Goal: Task Accomplishment & Management: Manage account settings

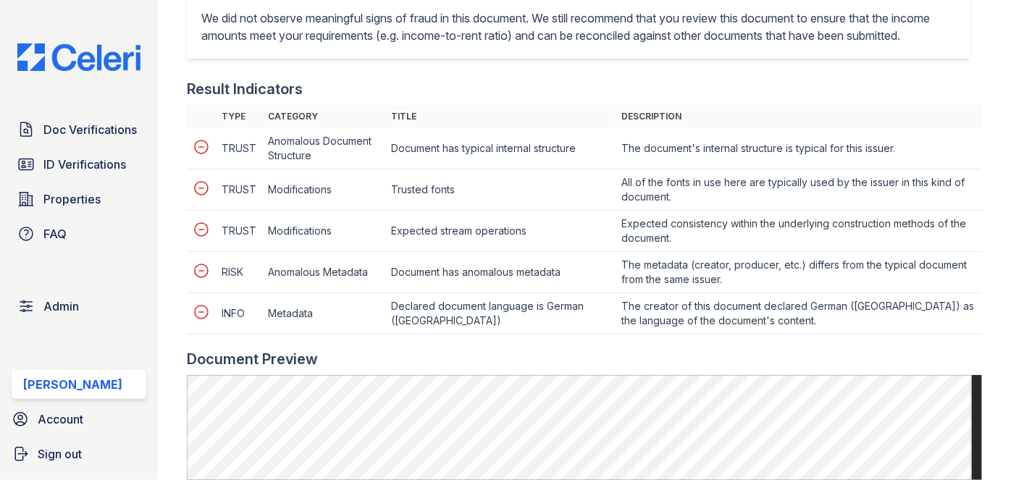
scroll to position [724, 0]
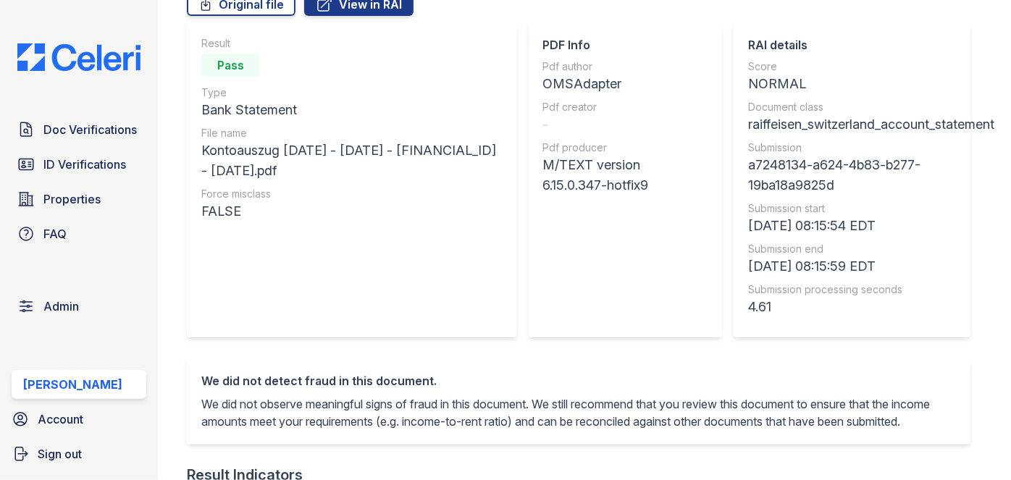
scroll to position [131, 0]
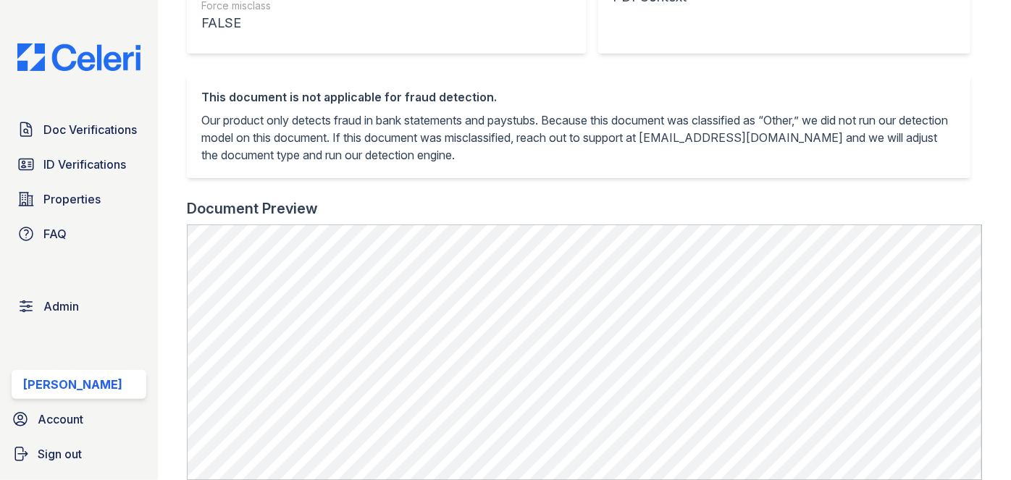
scroll to position [592, 0]
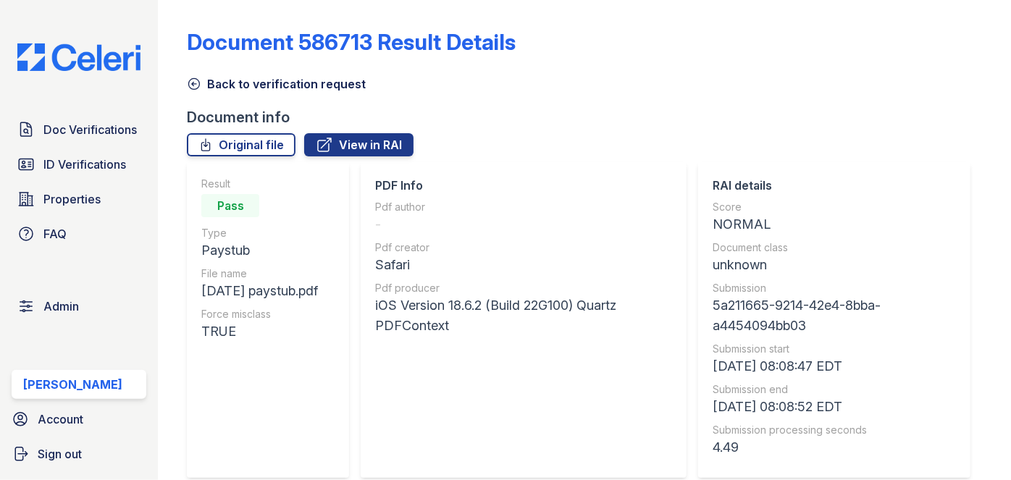
click at [194, 81] on icon at bounding box center [194, 84] width 14 height 14
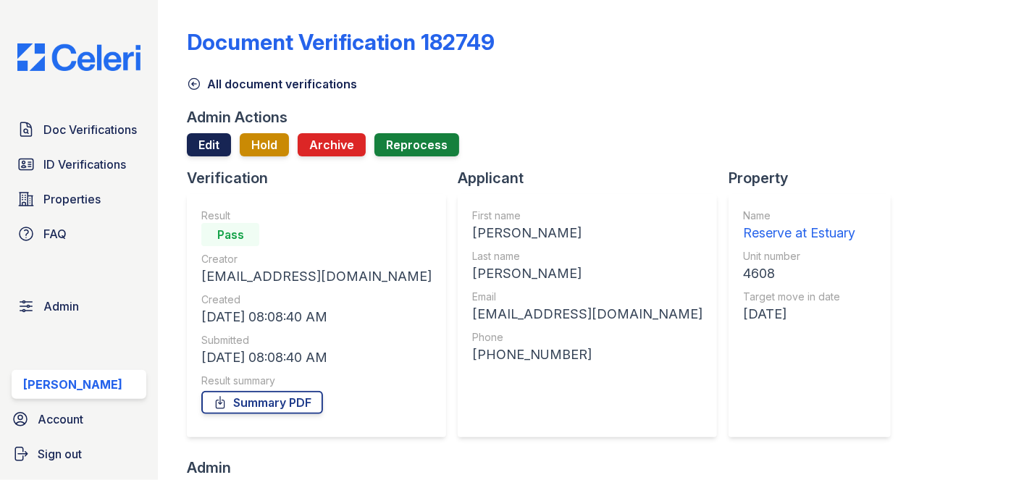
click at [200, 147] on link "Edit" at bounding box center [209, 144] width 44 height 23
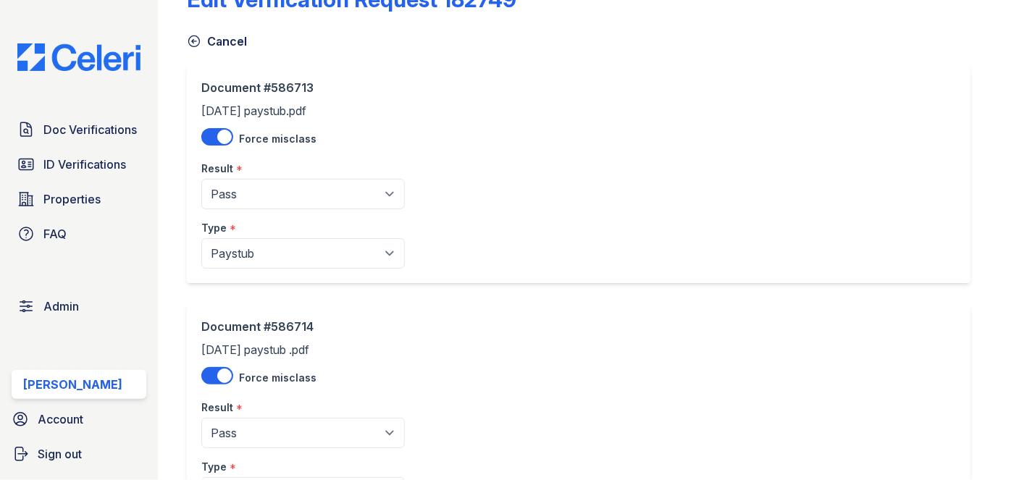
scroll to position [65, 0]
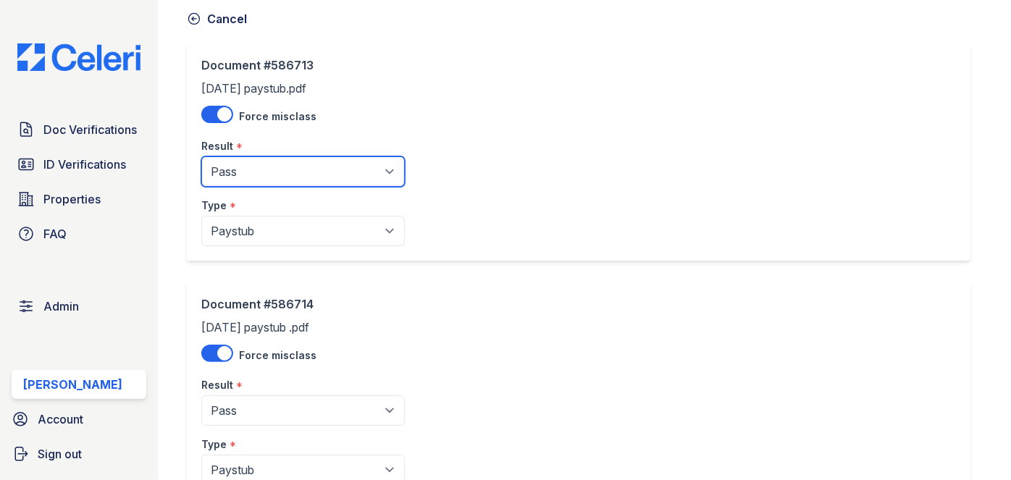
click at [276, 174] on select "Pending Sent Started Processing Pass Fail Caution Error N/A" at bounding box center [302, 171] width 203 height 30
select select "caution"
click at [201, 156] on select "Pending Sent Started Processing Pass Fail Caution Error N/A" at bounding box center [302, 171] width 203 height 30
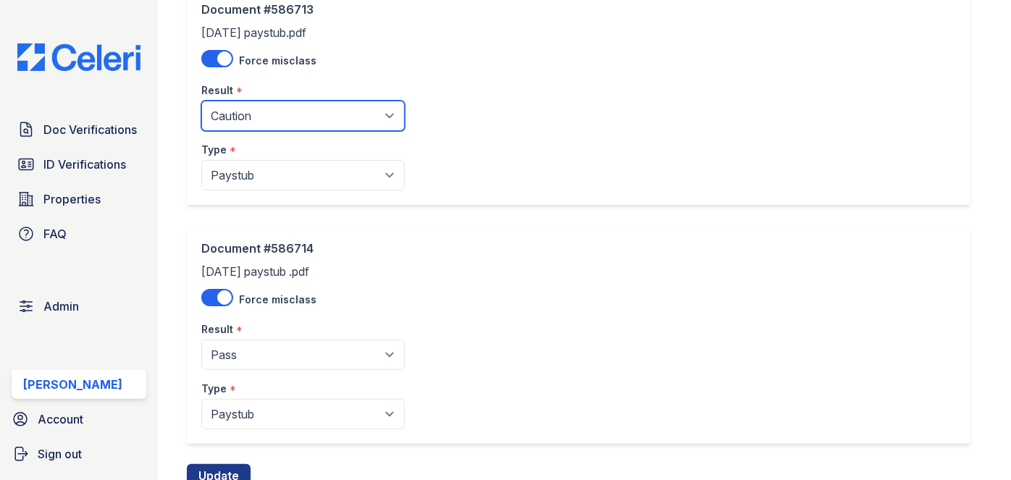
scroll to position [176, 0]
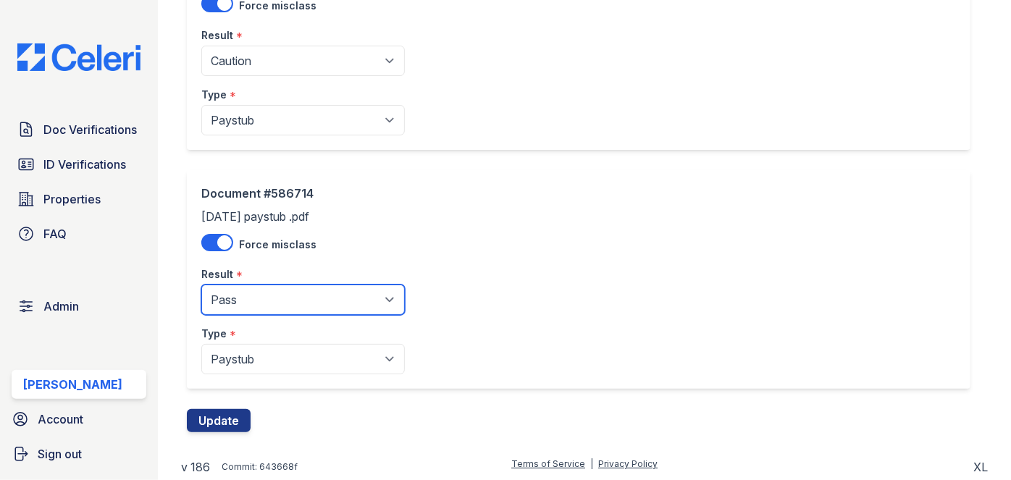
click at [239, 309] on select "Pending Sent Started Processing Pass Fail Caution Error N/A" at bounding box center [302, 299] width 203 height 30
select select "caution"
click at [201, 284] on select "Pending Sent Started Processing Pass Fail Caution Error N/A" at bounding box center [302, 299] width 203 height 30
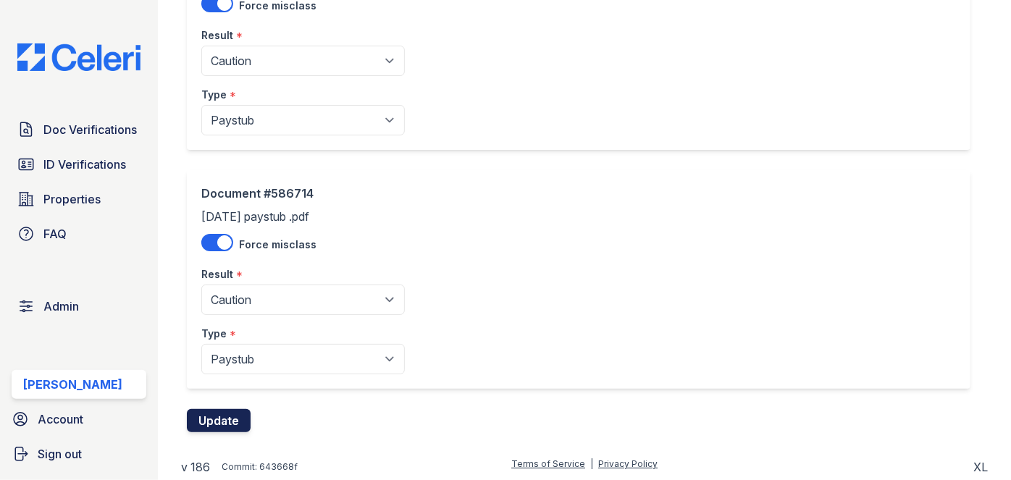
click at [225, 415] on button "Update" at bounding box center [219, 420] width 64 height 23
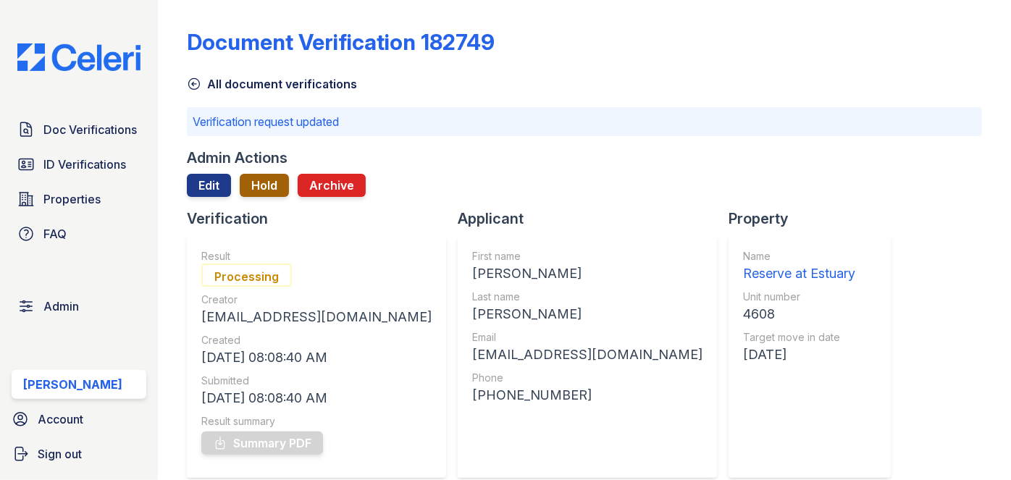
click at [270, 191] on button "Hold" at bounding box center [264, 185] width 49 height 23
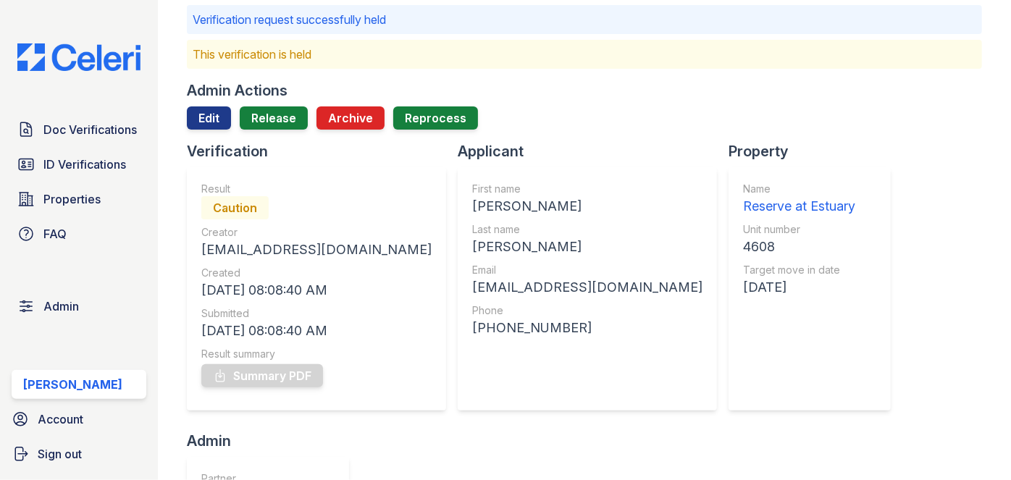
scroll to position [197, 0]
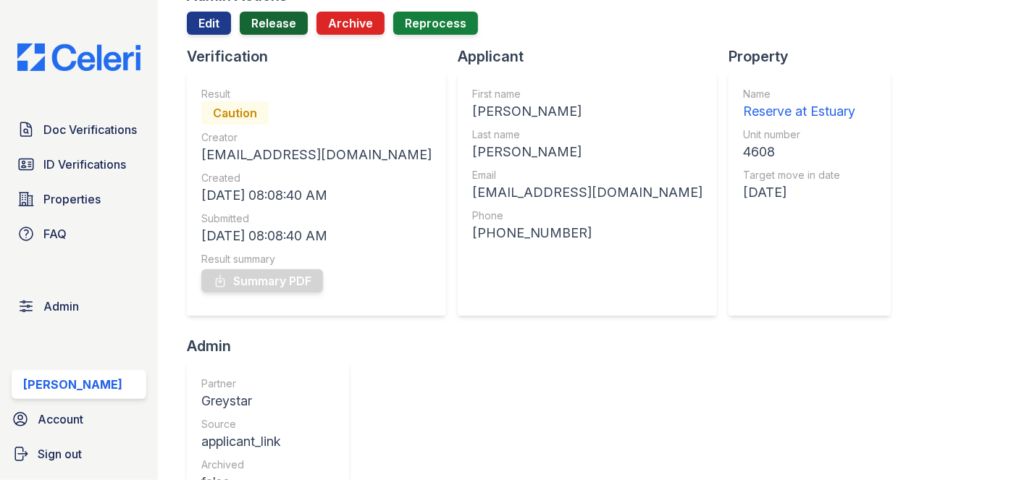
click at [277, 20] on link "Release" at bounding box center [274, 23] width 68 height 23
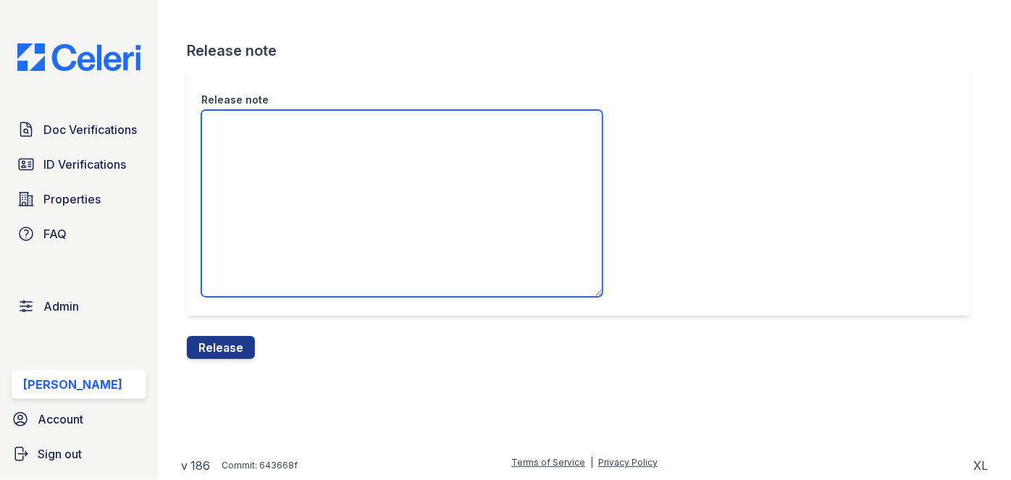
click at [282, 119] on textarea "Release note" at bounding box center [401, 203] width 401 height 187
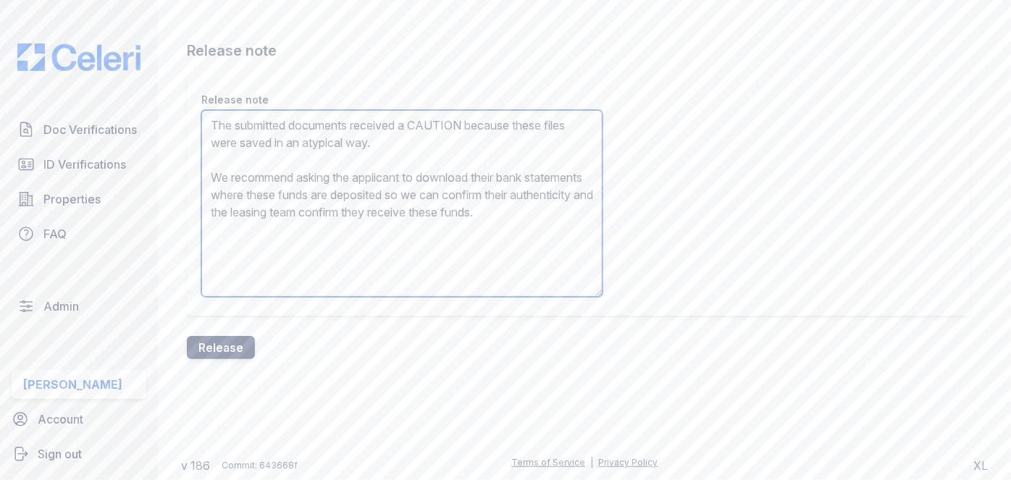
type textarea "The submitted documents received a CAUTION because these files were saved in an…"
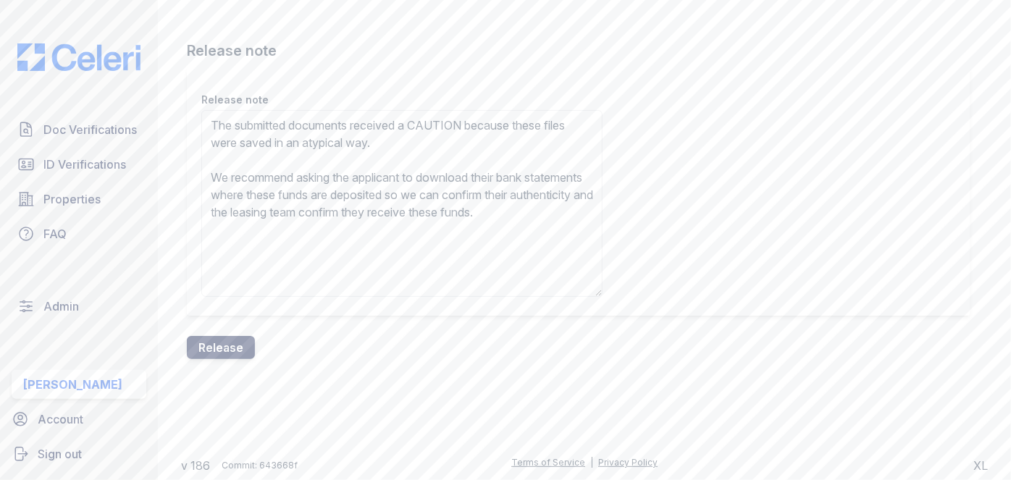
click at [224, 340] on button "Release" at bounding box center [221, 347] width 68 height 23
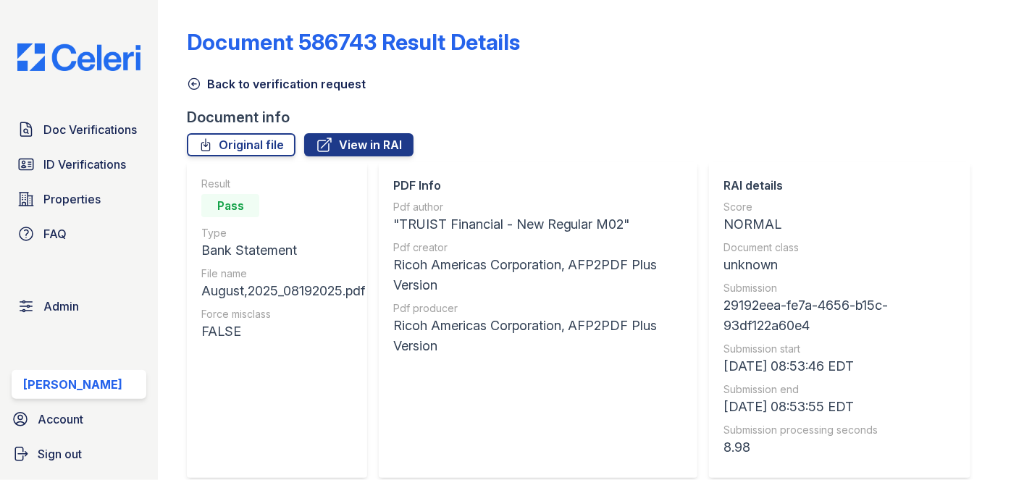
scroll to position [724, 0]
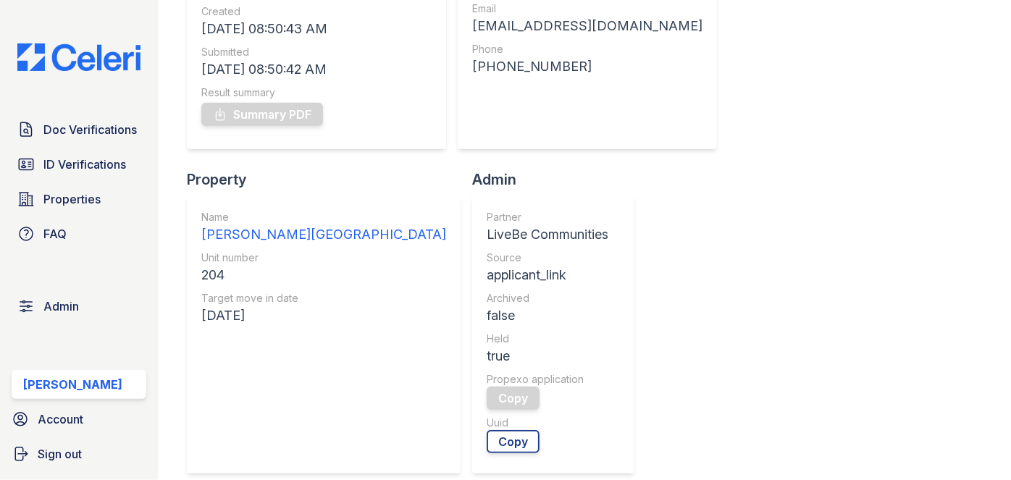
click at [446, 210] on div "Name [PERSON_NAME][GEOGRAPHIC_DATA] Unit number 204 Target move in date [DATE]" at bounding box center [323, 334] width 245 height 249
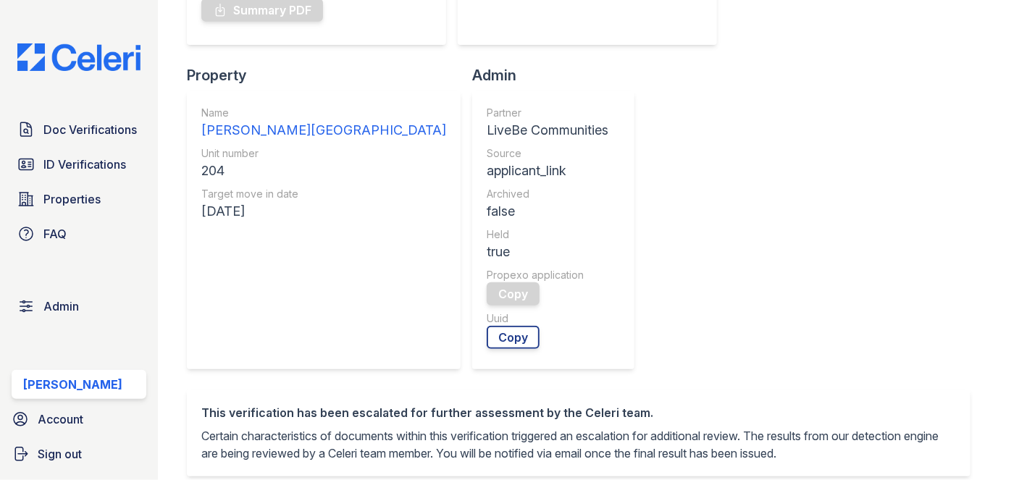
scroll to position [658, 0]
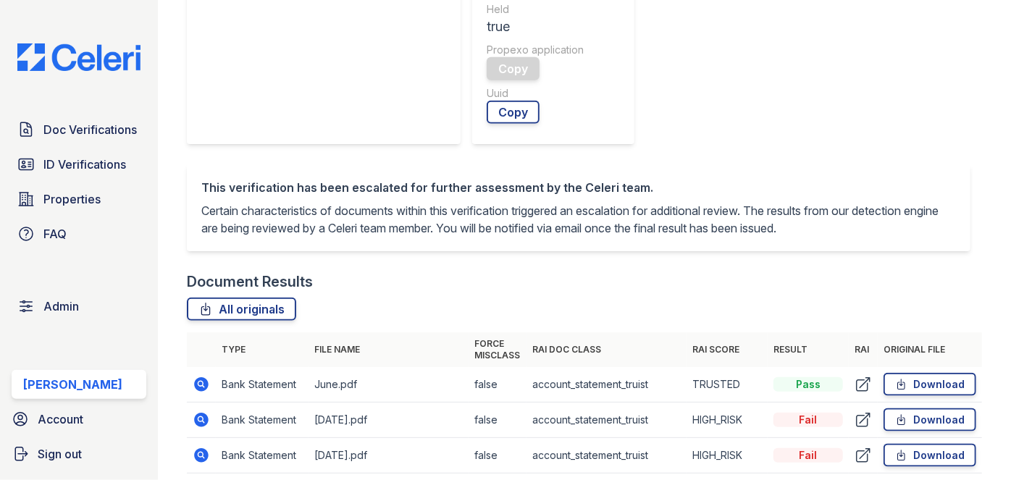
click at [944, 402] on td "Download" at bounding box center [929, 419] width 104 height 35
click at [936, 444] on link "Download" at bounding box center [929, 455] width 93 height 23
click at [932, 408] on link "Download" at bounding box center [929, 419] width 93 height 23
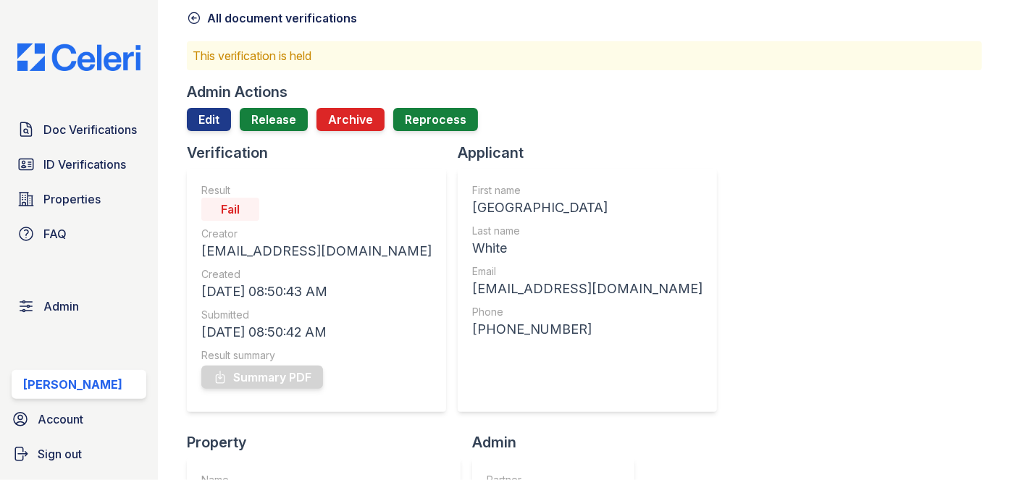
scroll to position [65, 0]
click at [208, 122] on link "Edit" at bounding box center [209, 120] width 44 height 23
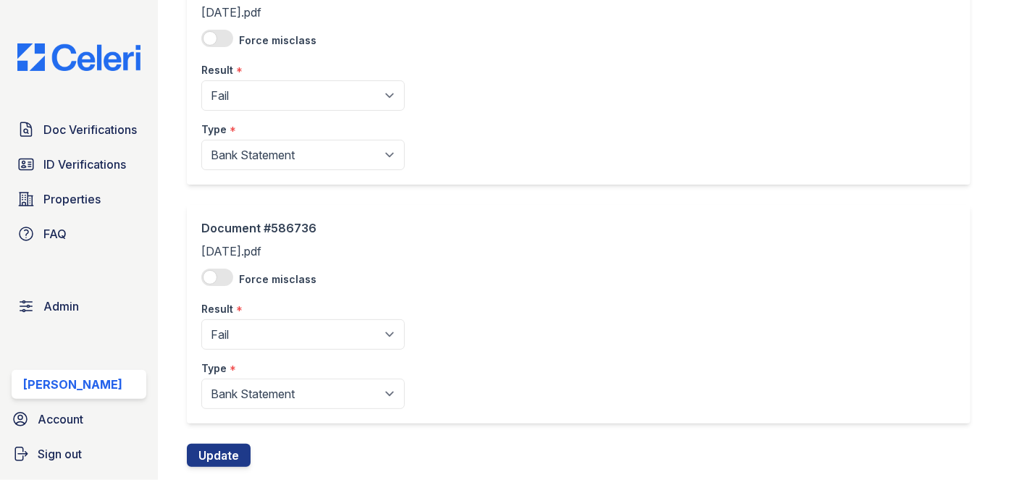
scroll to position [395, 0]
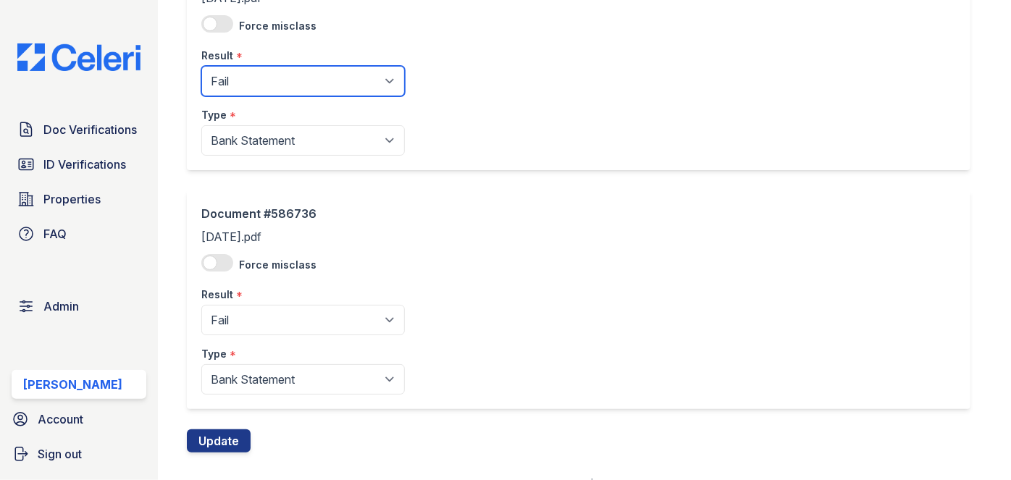
click at [253, 85] on select "Pending Sent Started Processing Pass Fail Caution Error N/A" at bounding box center [302, 81] width 203 height 30
click at [237, 86] on select "Pending Sent Started Processing Pass Fail Caution Error N/A" at bounding box center [302, 81] width 203 height 30
select select "pass"
click at [201, 66] on select "Pending Sent Started Processing Pass Fail Caution Error N/A" at bounding box center [302, 81] width 203 height 30
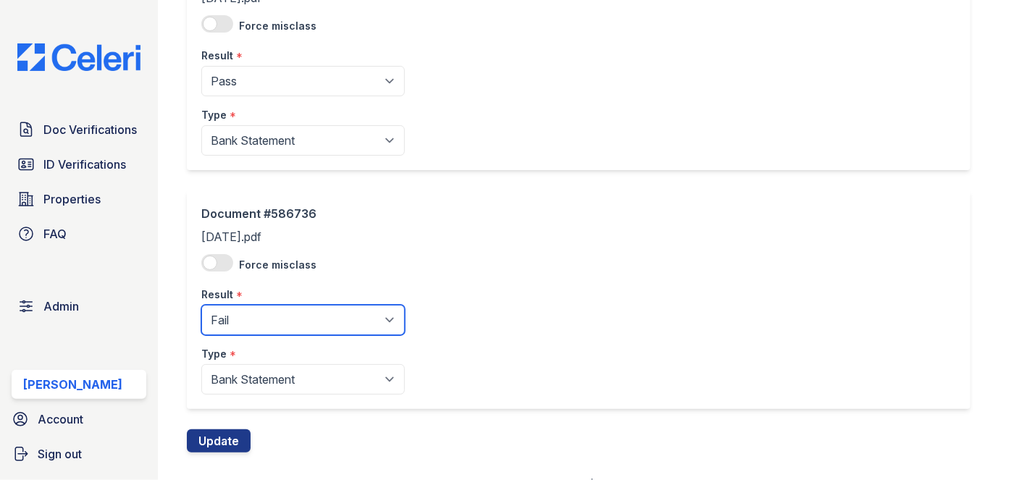
drag, startPoint x: 255, startPoint y: 323, endPoint x: 252, endPoint y: 308, distance: 14.8
click at [256, 323] on select "Pending Sent Started Processing Pass Fail Caution Error N/A" at bounding box center [302, 320] width 203 height 30
select select "pass"
click at [201, 305] on select "Pending Sent Started Processing Pass Fail Caution Error N/A" at bounding box center [302, 320] width 203 height 30
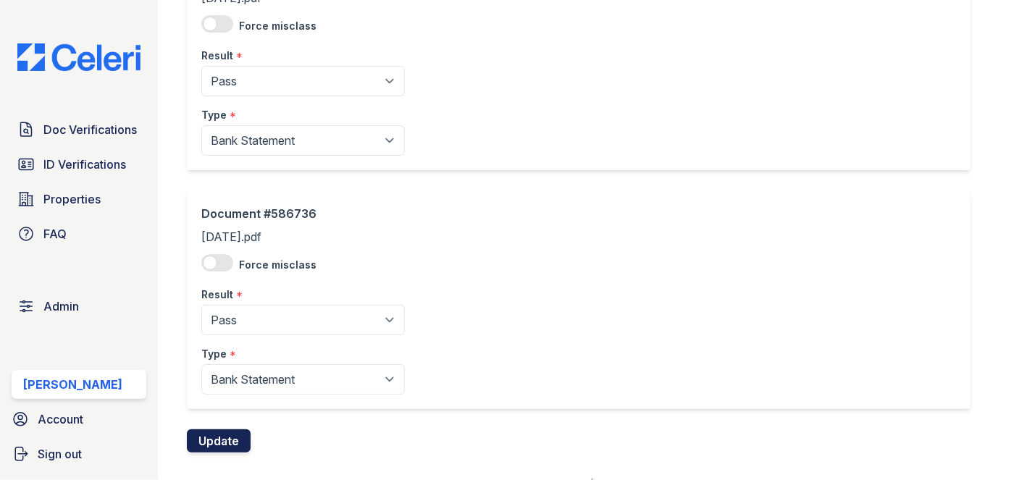
click at [211, 439] on button "Update" at bounding box center [219, 440] width 64 height 23
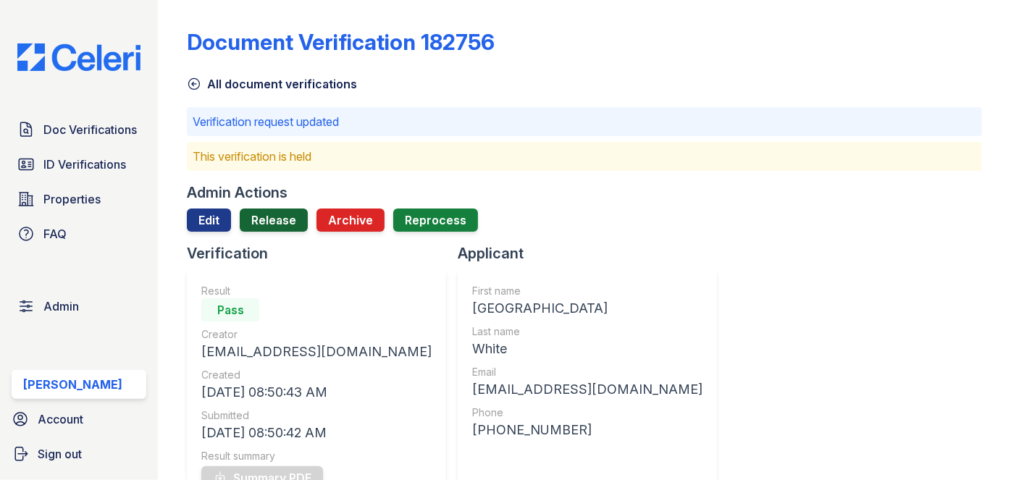
click at [278, 224] on link "Release" at bounding box center [274, 219] width 68 height 23
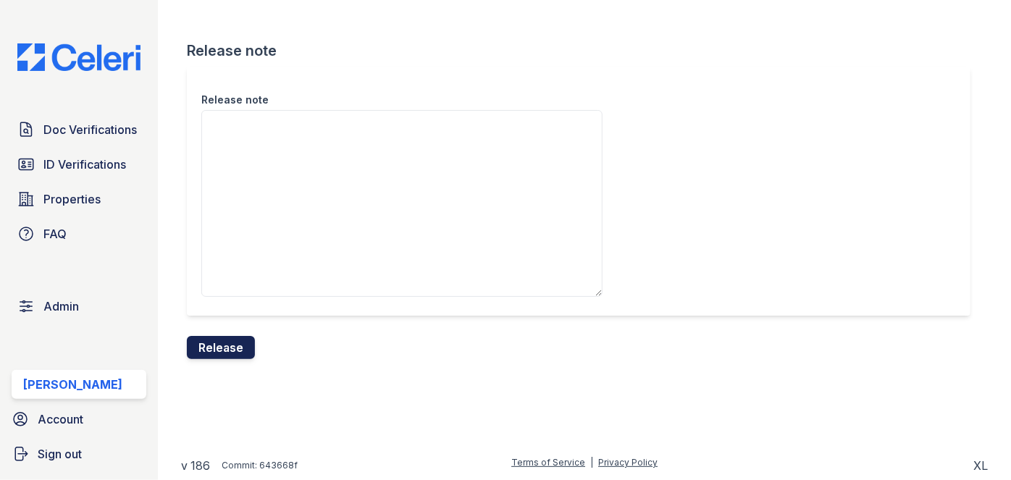
click at [232, 337] on button "Release" at bounding box center [221, 347] width 68 height 23
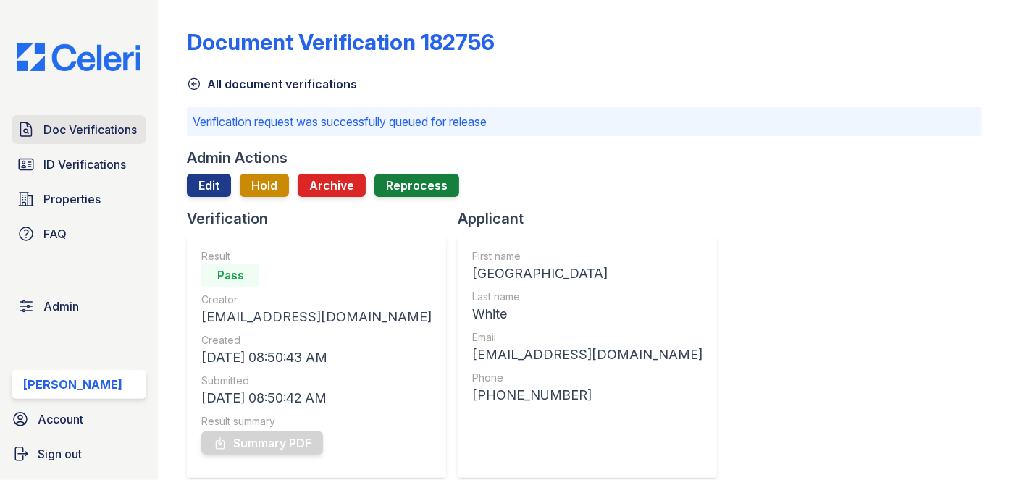
click at [63, 124] on span "Doc Verifications" at bounding box center [89, 129] width 93 height 17
click at [922, 114] on p "Verification request was successfully queued for release" at bounding box center [584, 121] width 783 height 17
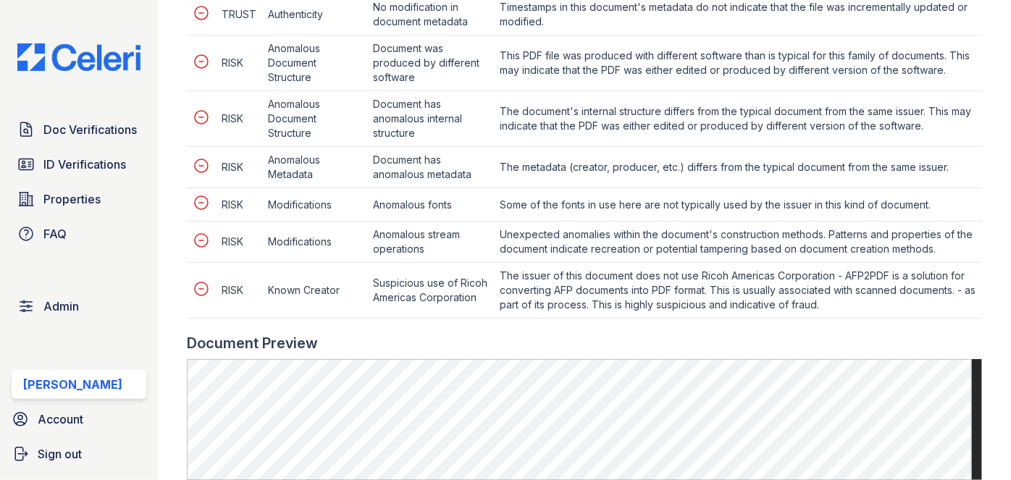
scroll to position [987, 0]
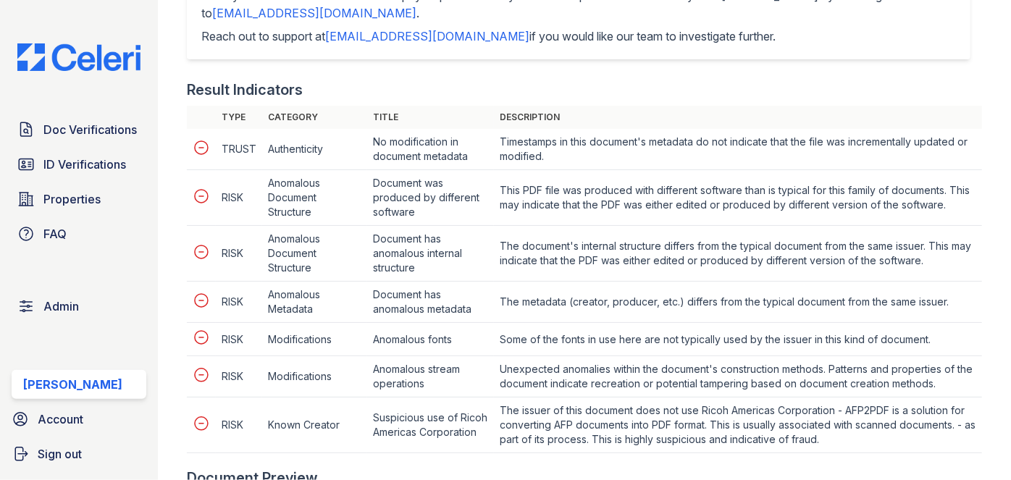
scroll to position [658, 0]
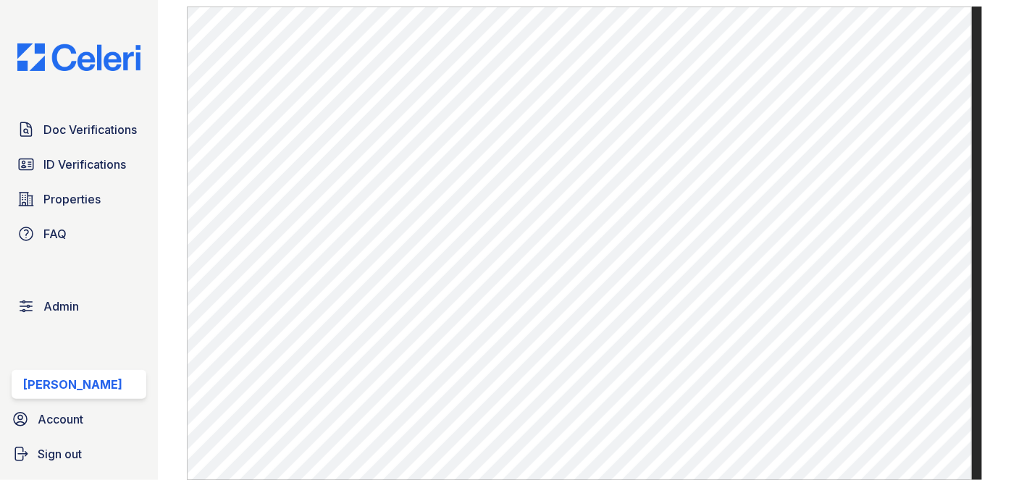
scroll to position [592, 0]
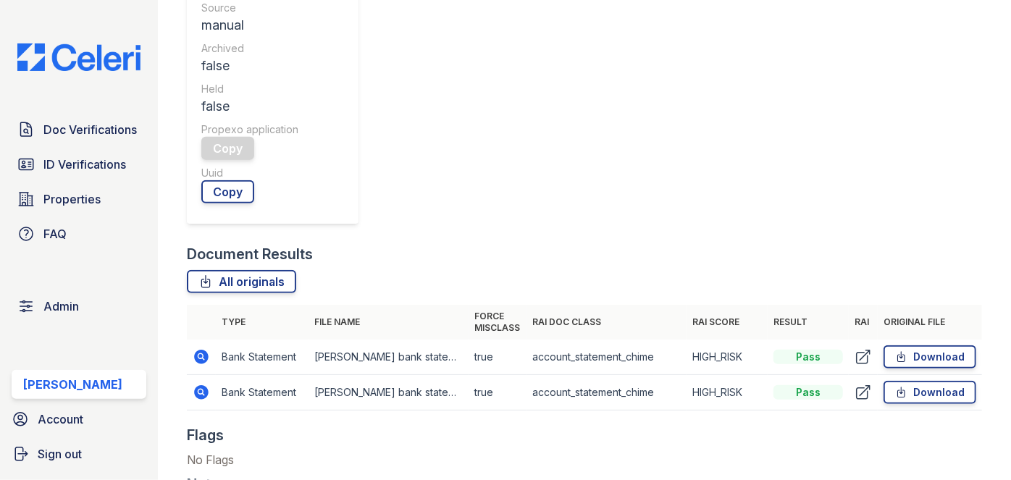
scroll to position [395, 0]
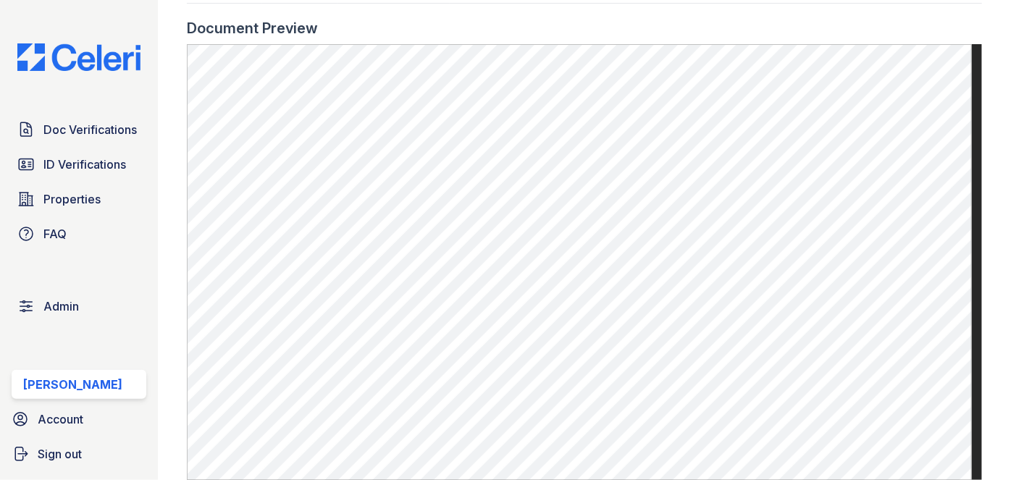
scroll to position [724, 0]
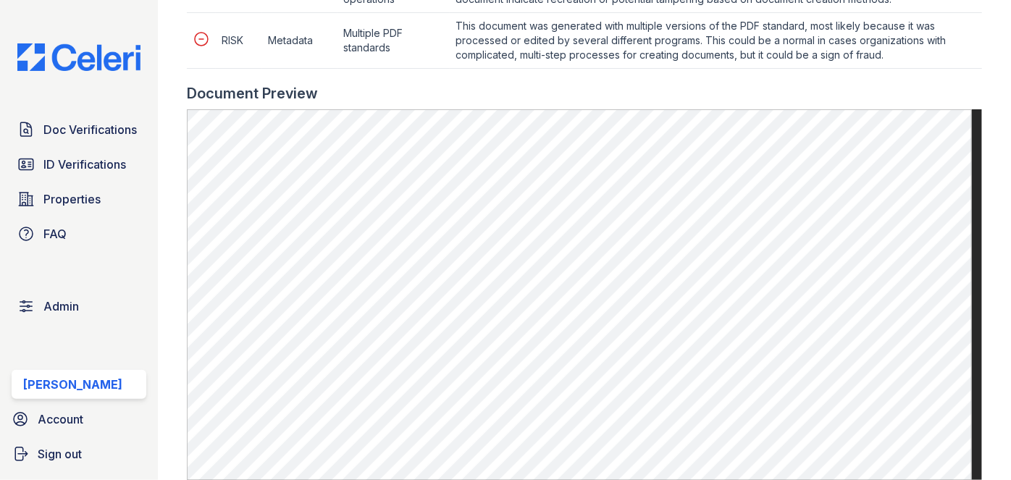
click at [147, 124] on div "Doc Verifications ID Verifications Properties FAQ" at bounding box center [79, 181] width 146 height 133
click at [113, 126] on span "Doc Verifications" at bounding box center [89, 129] width 93 height 17
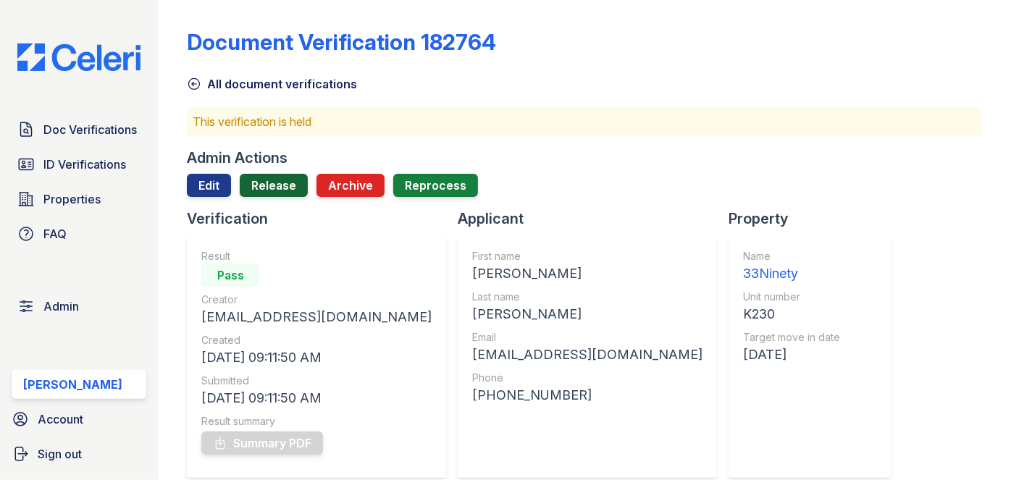
click at [274, 190] on link "Release" at bounding box center [274, 185] width 68 height 23
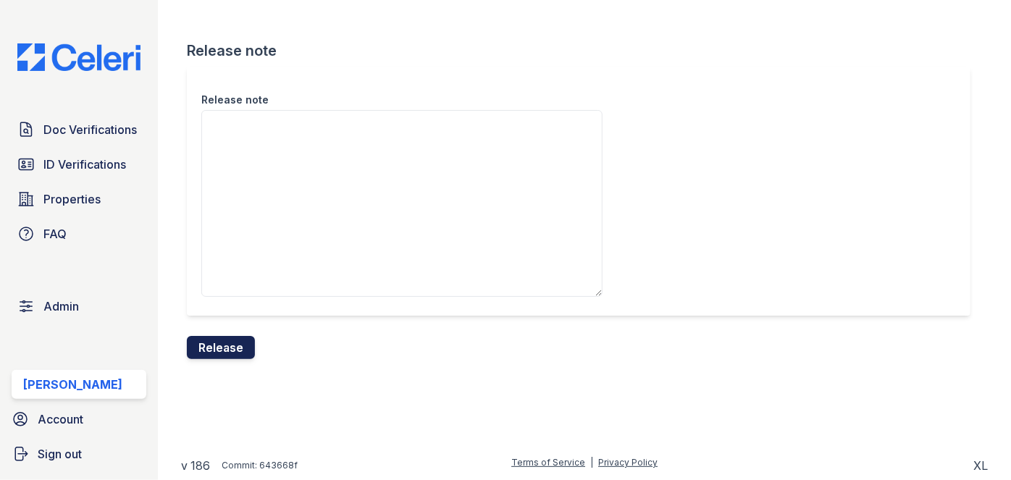
click at [238, 345] on button "Release" at bounding box center [221, 347] width 68 height 23
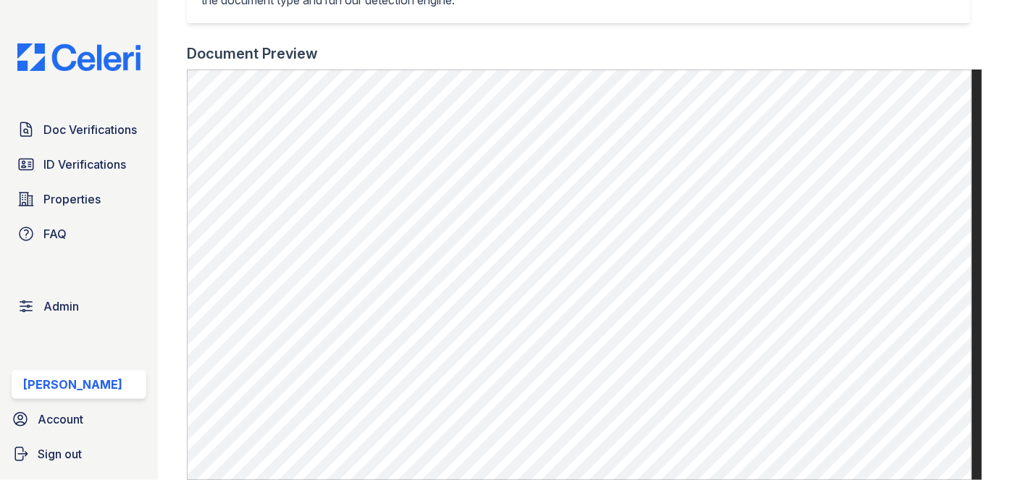
scroll to position [460, 0]
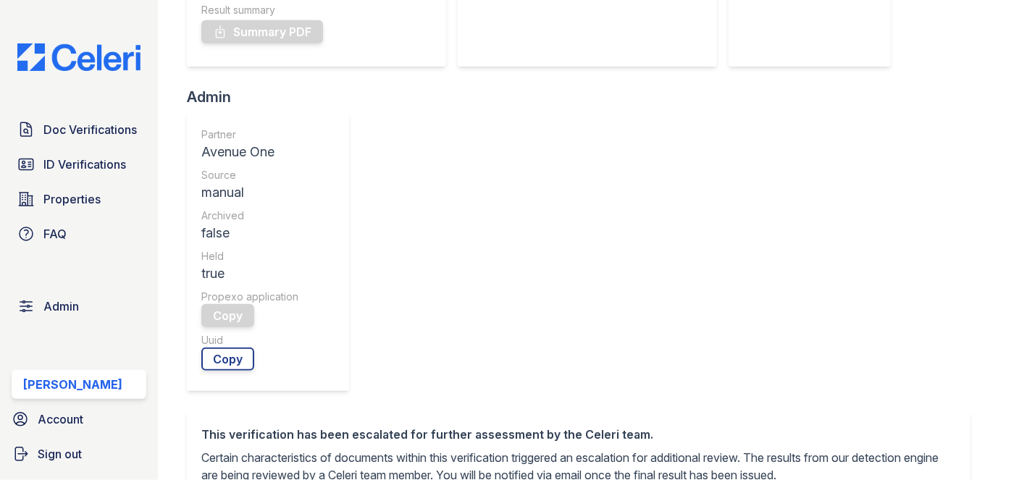
scroll to position [592, 0]
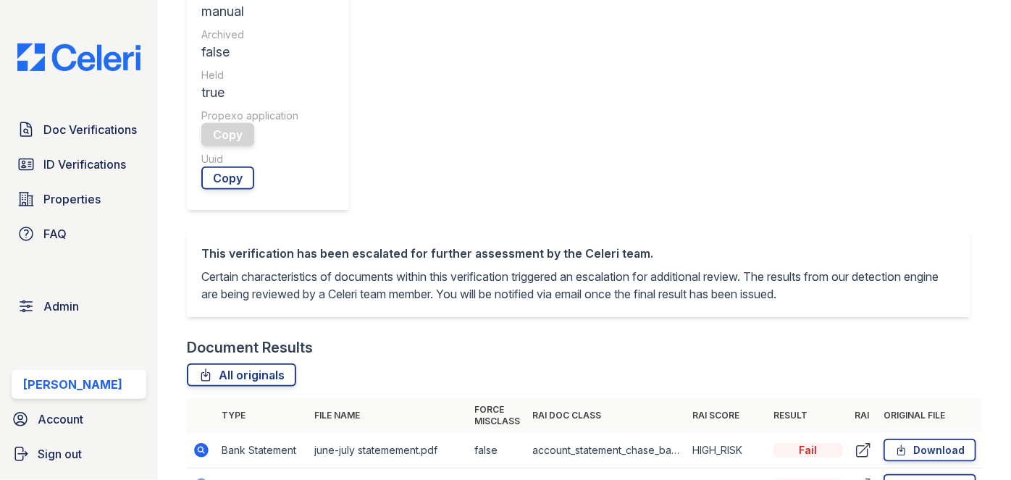
drag, startPoint x: 189, startPoint y: 174, endPoint x: 166, endPoint y: 166, distance: 24.5
click at [166, 166] on main "Document Verification 182771 All document verifications This verification is he…" at bounding box center [584, 240] width 853 height 480
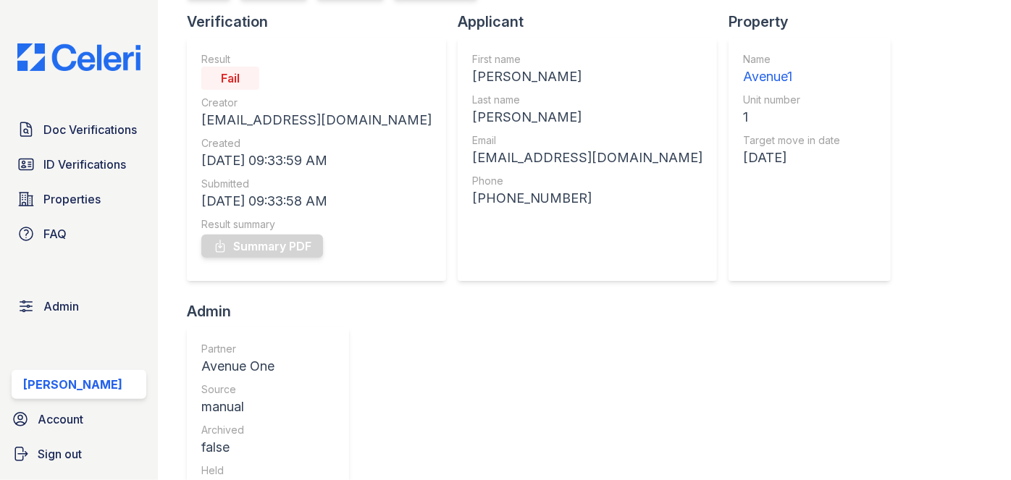
scroll to position [0, 0]
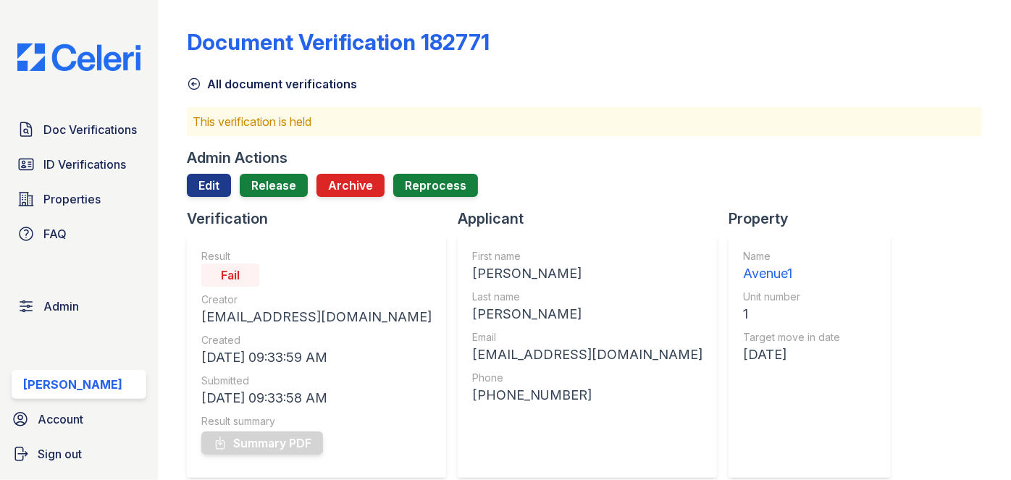
click at [283, 197] on div at bounding box center [584, 203] width 795 height 12
click at [275, 187] on link "Release" at bounding box center [274, 185] width 68 height 23
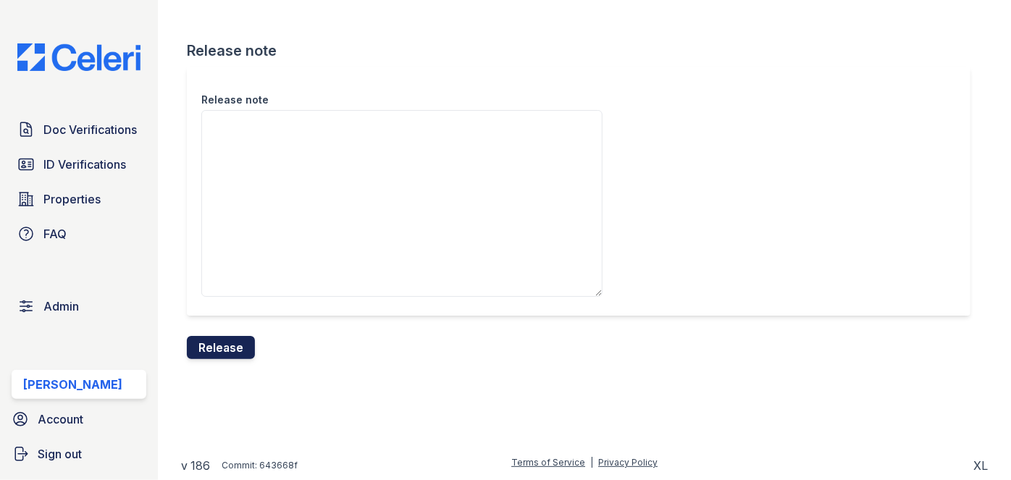
click at [248, 341] on button "Release" at bounding box center [221, 347] width 68 height 23
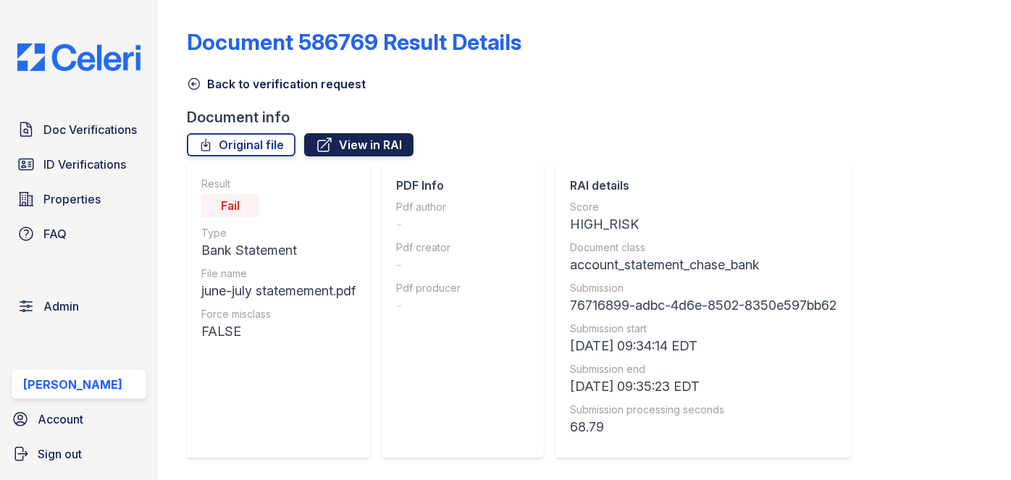
click at [397, 136] on link "View in RAI" at bounding box center [358, 144] width 109 height 23
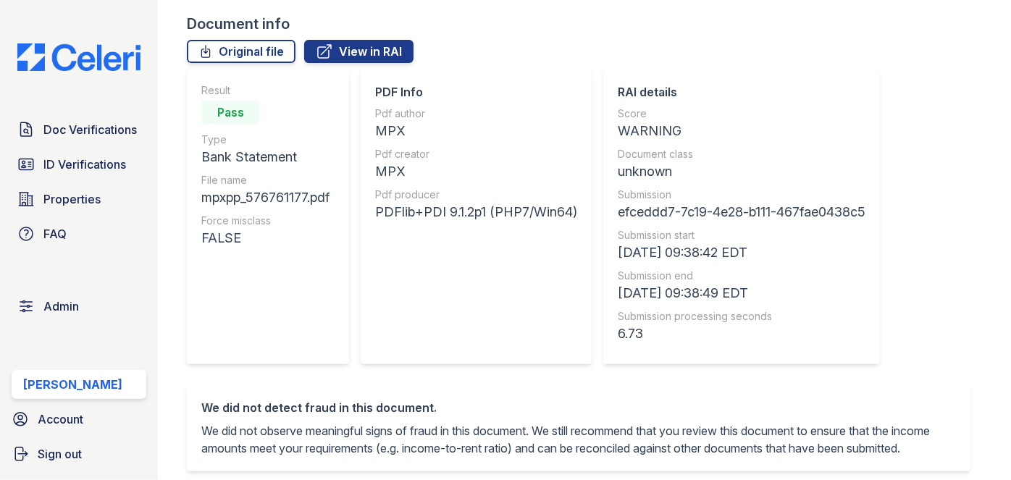
scroll to position [65, 0]
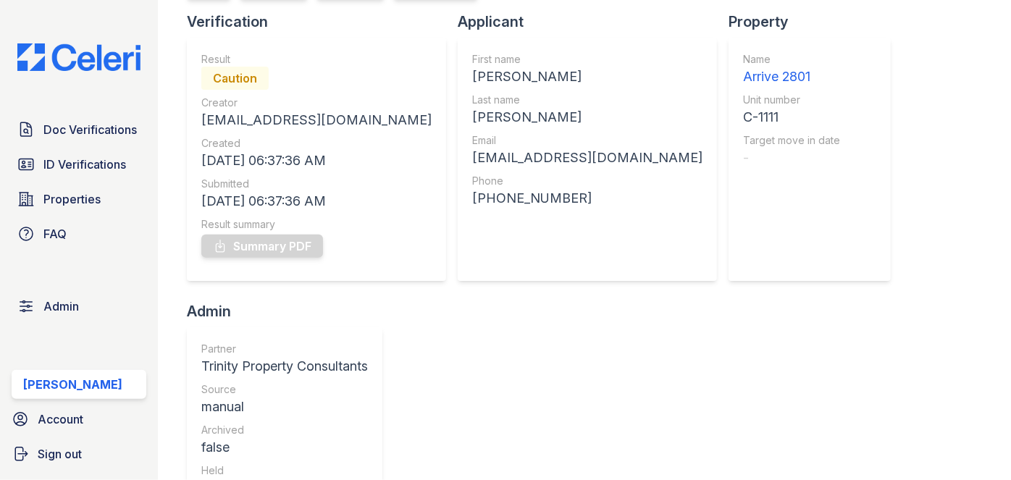
scroll to position [131, 0]
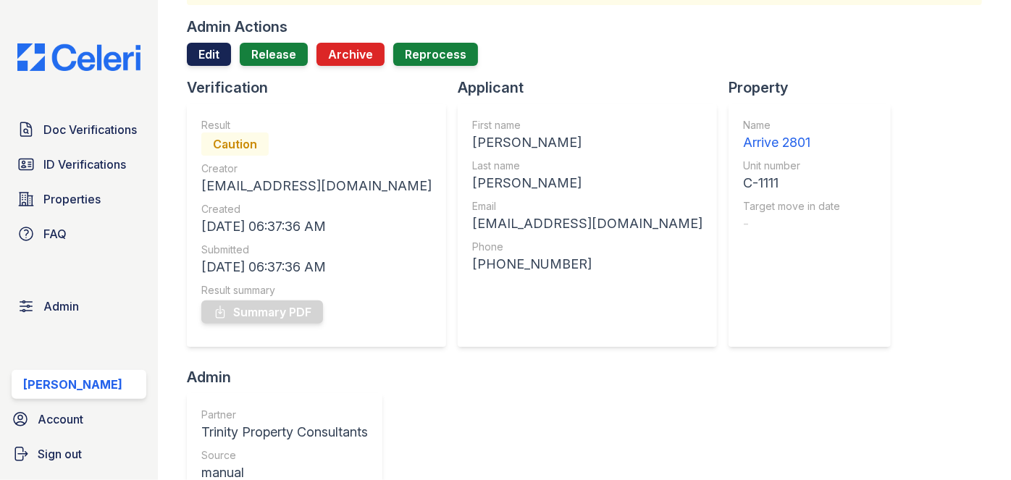
click at [212, 51] on link "Edit" at bounding box center [209, 54] width 44 height 23
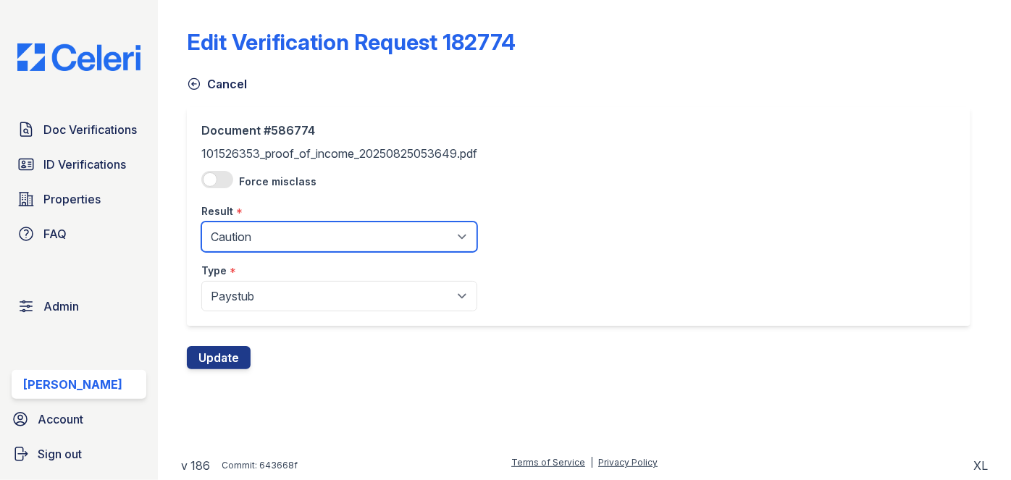
click at [271, 245] on select "Pending Sent Started Processing Pass Fail Caution Error N/A" at bounding box center [339, 237] width 276 height 30
select select "pass"
click at [201, 222] on select "Pending Sent Started Processing Pass Fail Caution Error N/A" at bounding box center [339, 237] width 276 height 30
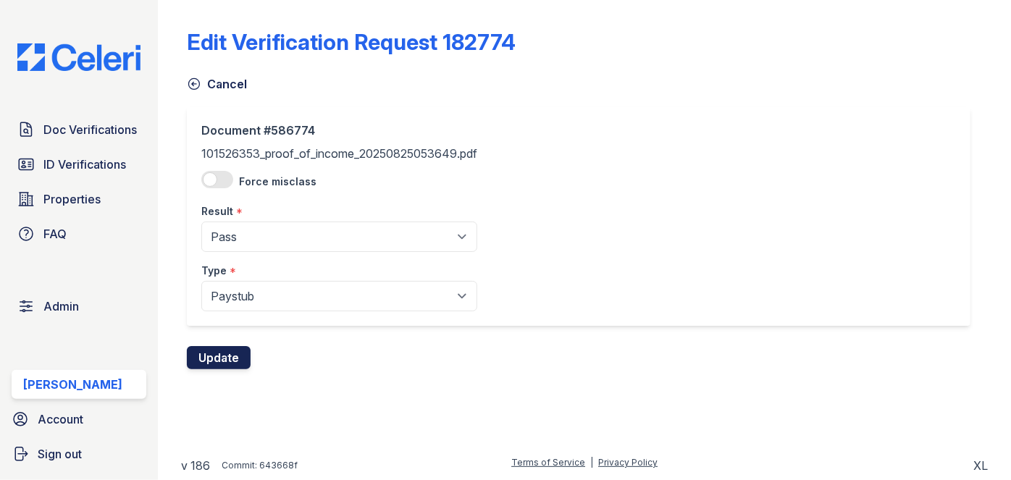
click at [232, 358] on button "Update" at bounding box center [219, 357] width 64 height 23
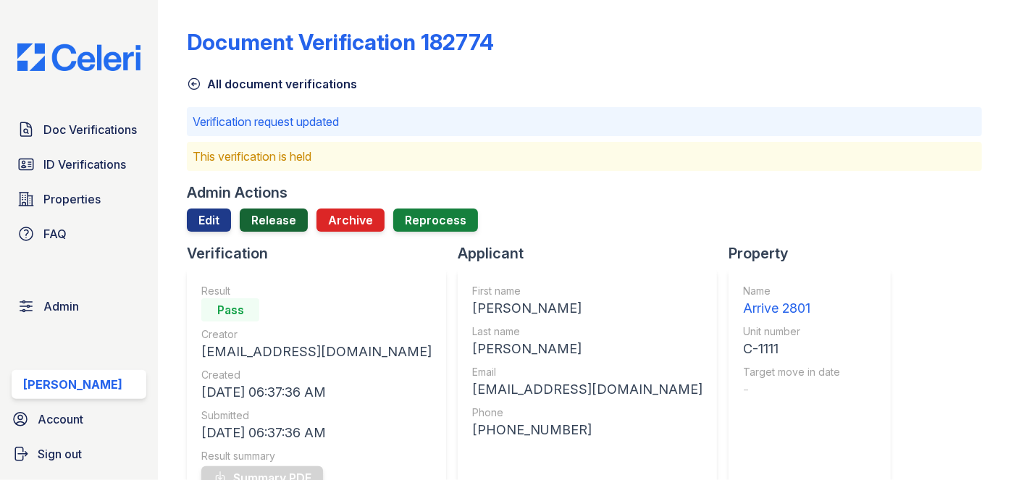
click at [283, 220] on link "Release" at bounding box center [274, 219] width 68 height 23
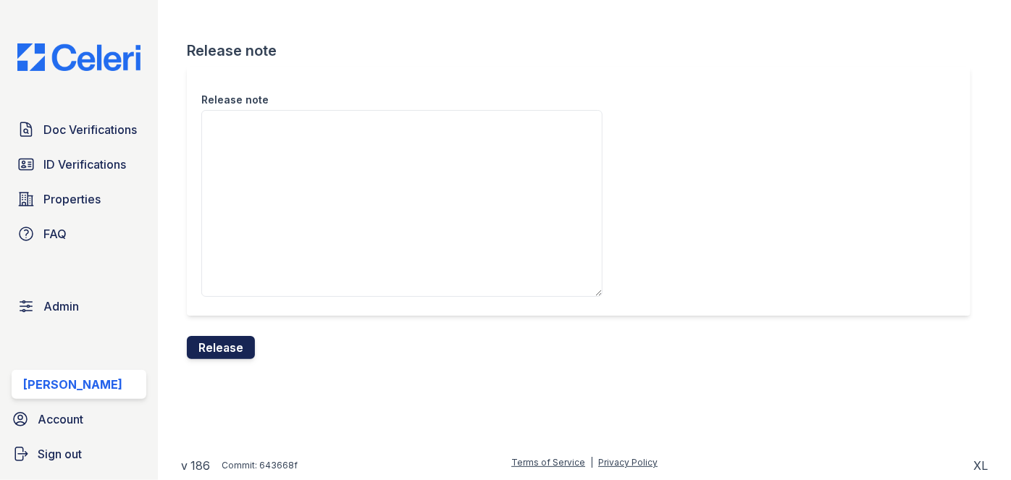
click at [229, 344] on button "Release" at bounding box center [221, 347] width 68 height 23
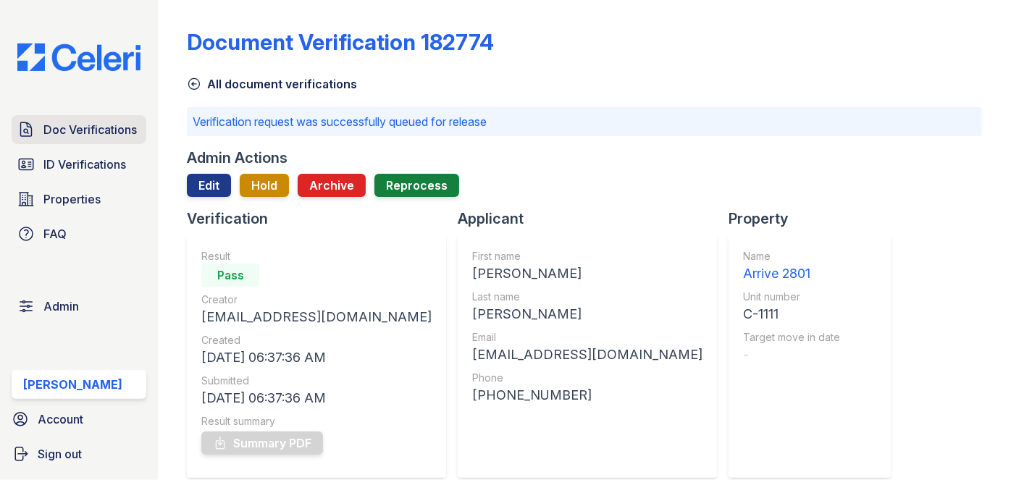
click at [115, 133] on span "Doc Verifications" at bounding box center [89, 129] width 93 height 17
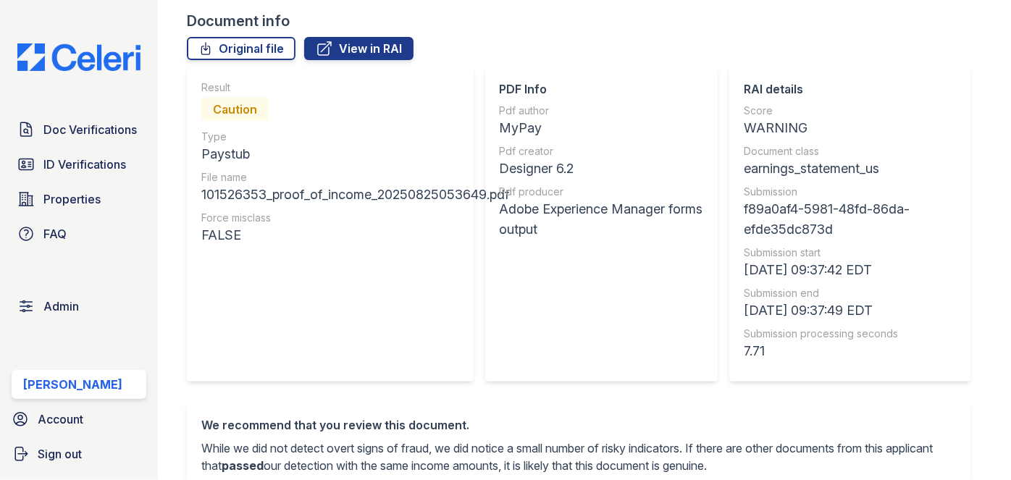
scroll to position [65, 0]
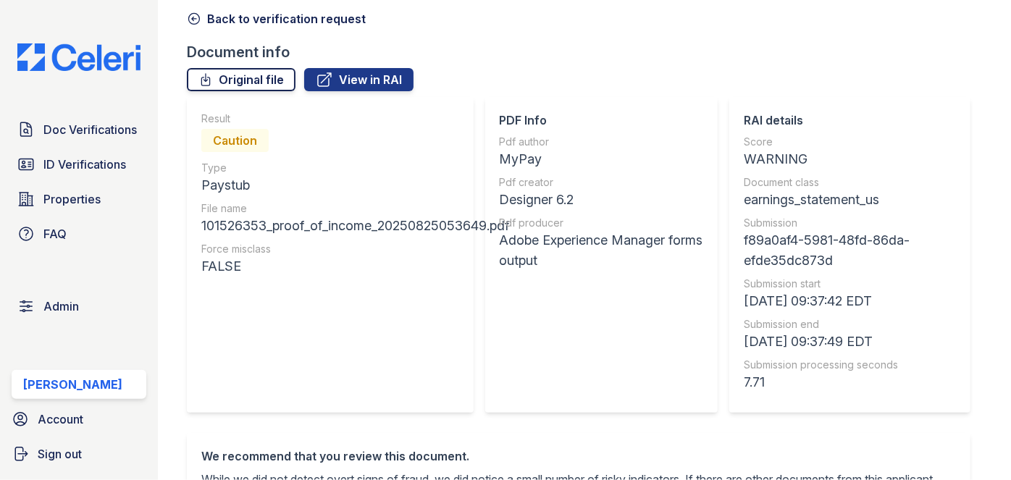
click at [268, 85] on link "Original file" at bounding box center [241, 79] width 109 height 23
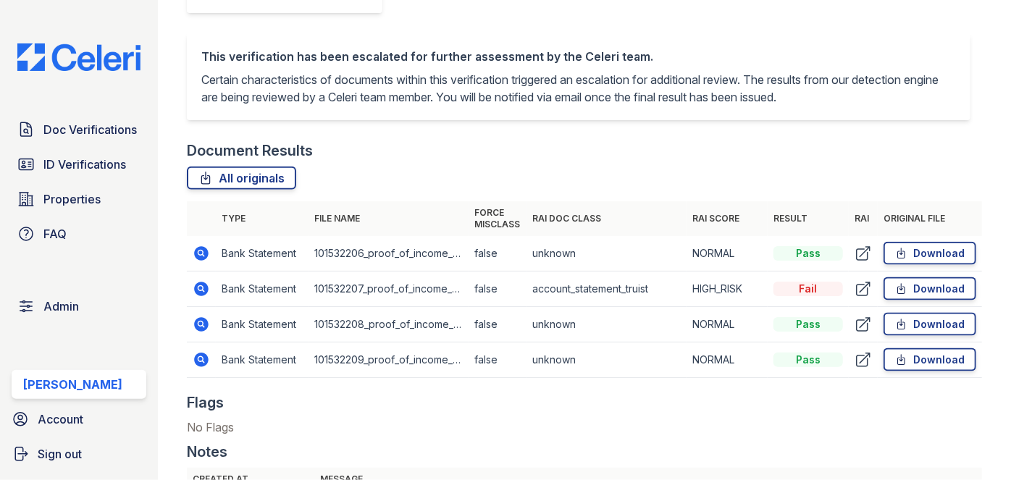
scroll to position [855, 0]
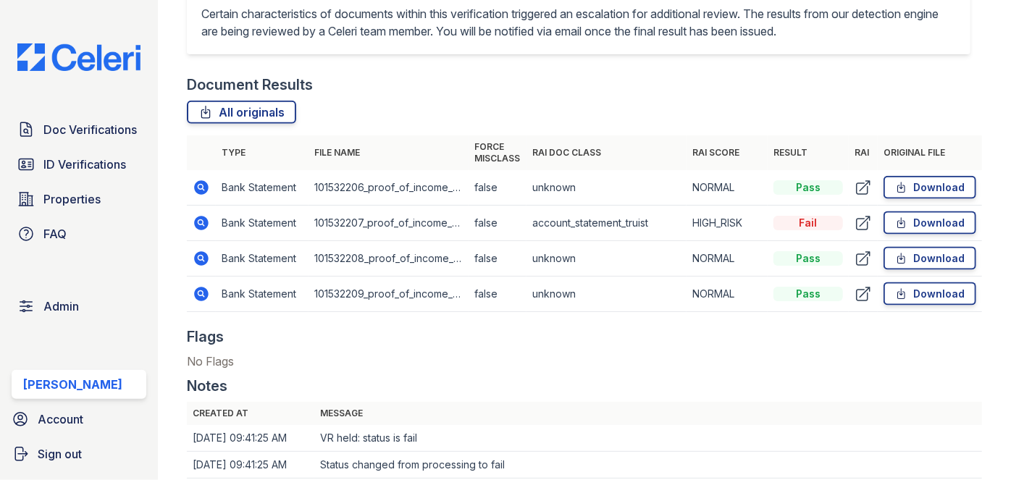
drag, startPoint x: 191, startPoint y: 186, endPoint x: 176, endPoint y: 179, distance: 16.8
click at [176, 179] on main "Document Verification 182776 All document verifications This verification is he…" at bounding box center [584, 240] width 853 height 480
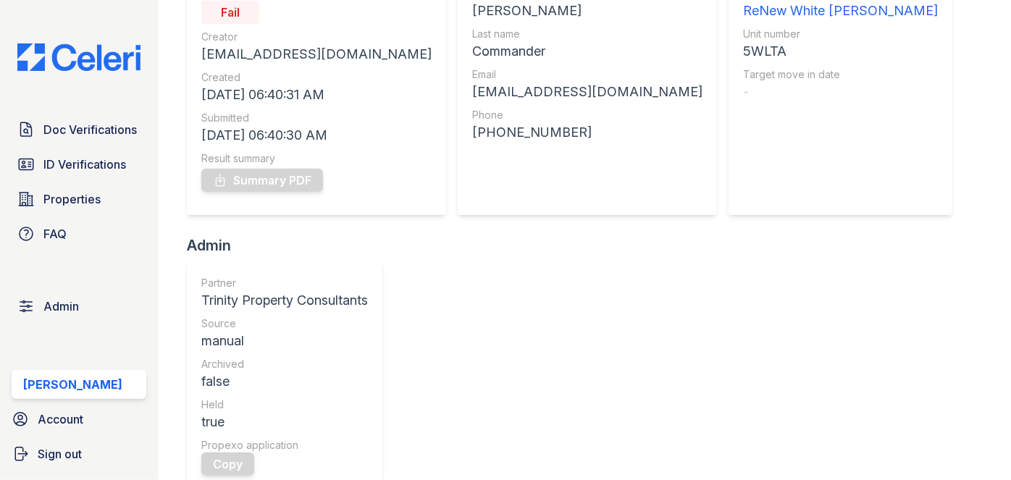
scroll to position [131, 0]
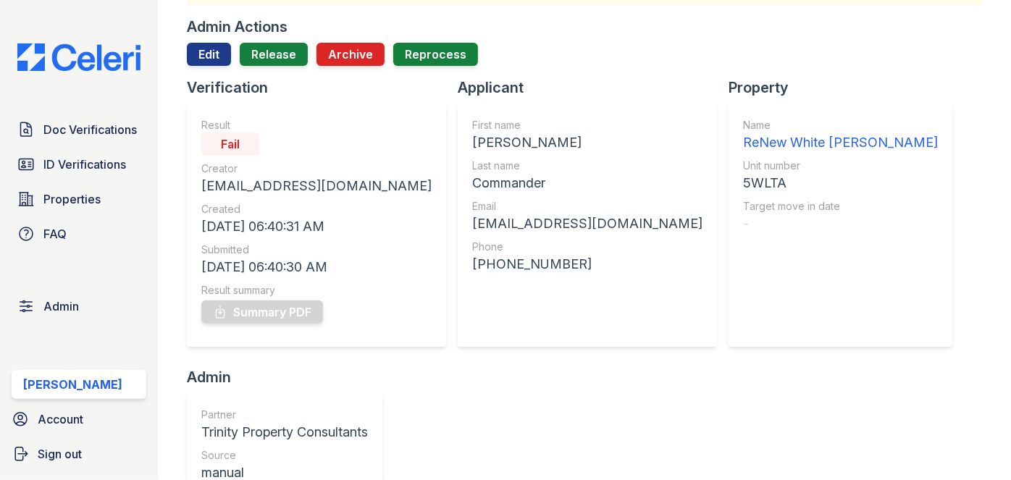
click at [216, 33] on div "Admin Actions" at bounding box center [237, 27] width 101 height 20
click at [208, 49] on link "Edit" at bounding box center [209, 54] width 44 height 23
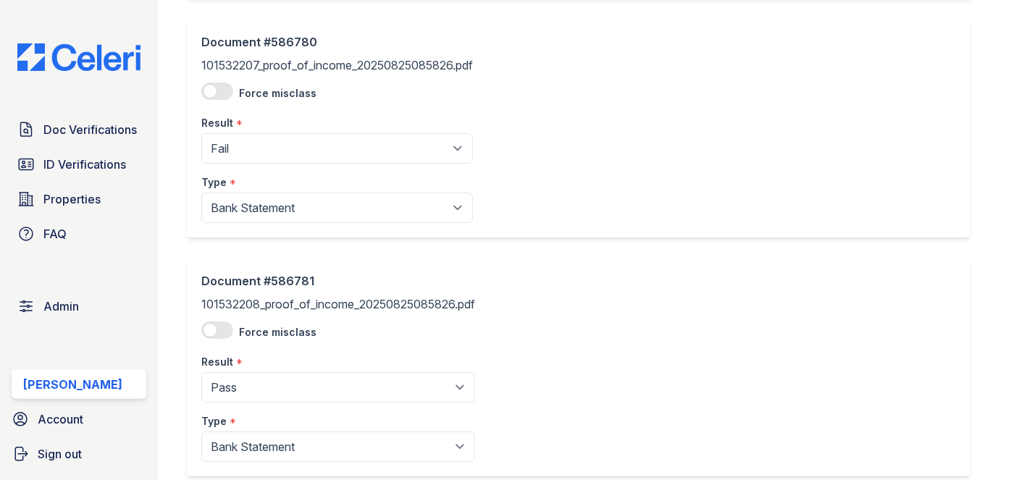
scroll to position [329, 0]
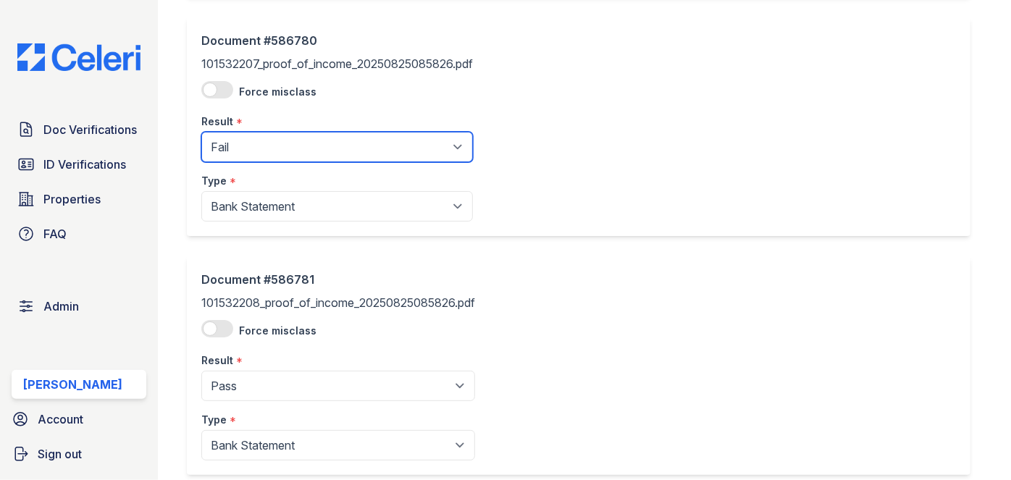
click at [241, 151] on select "Pending Sent Started Processing Pass Fail Caution Error N/A" at bounding box center [336, 147] width 271 height 30
select select "pass"
click at [201, 132] on select "Pending Sent Started Processing Pass Fail Caution Error N/A" at bounding box center [336, 147] width 271 height 30
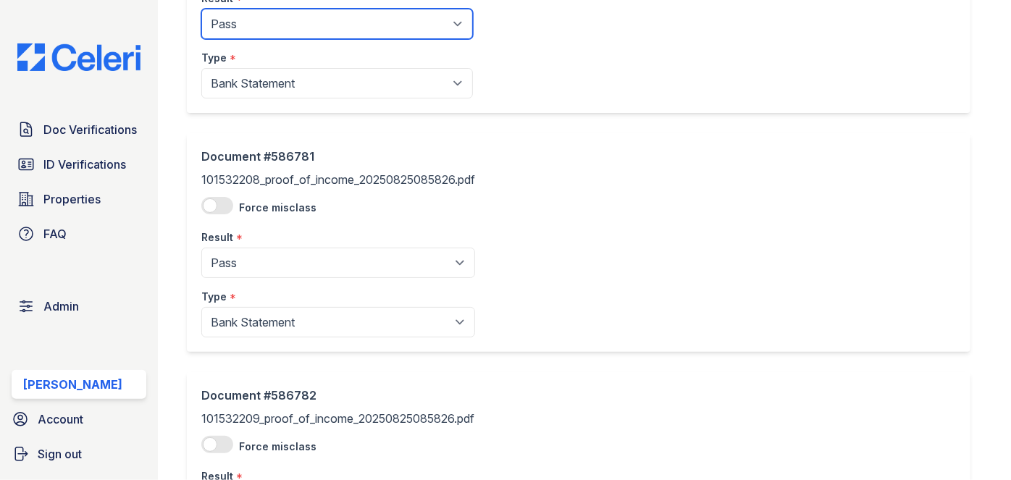
scroll to position [653, 0]
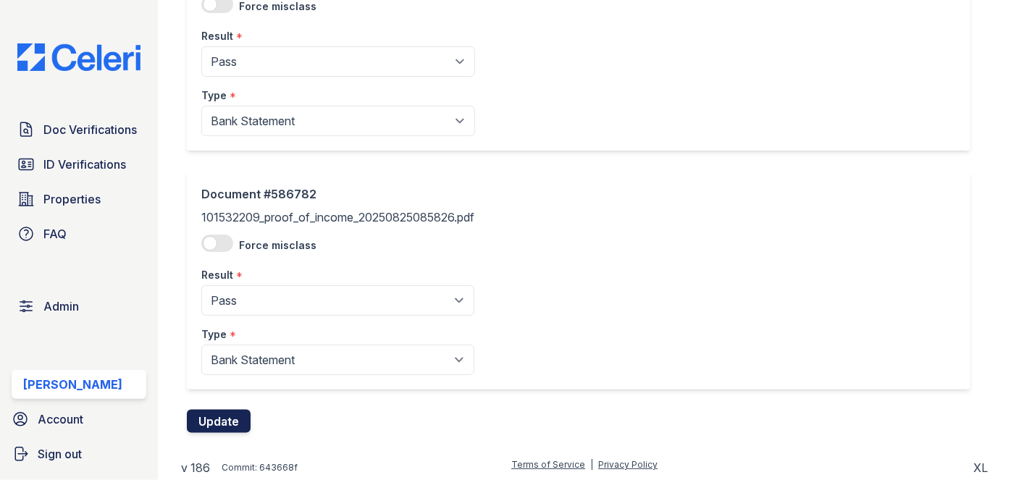
click at [210, 421] on button "Update" at bounding box center [219, 421] width 64 height 23
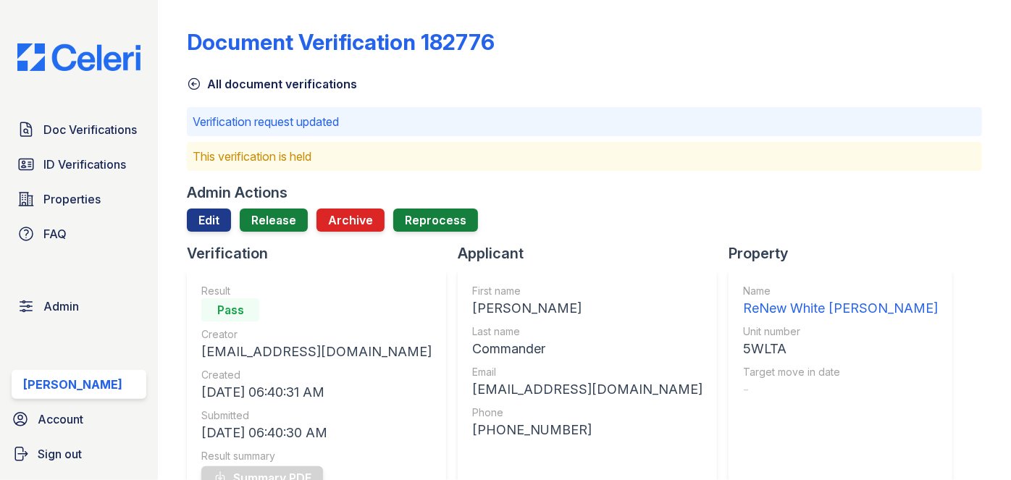
click at [271, 232] on div at bounding box center [584, 238] width 795 height 12
click at [266, 219] on link "Release" at bounding box center [274, 219] width 68 height 23
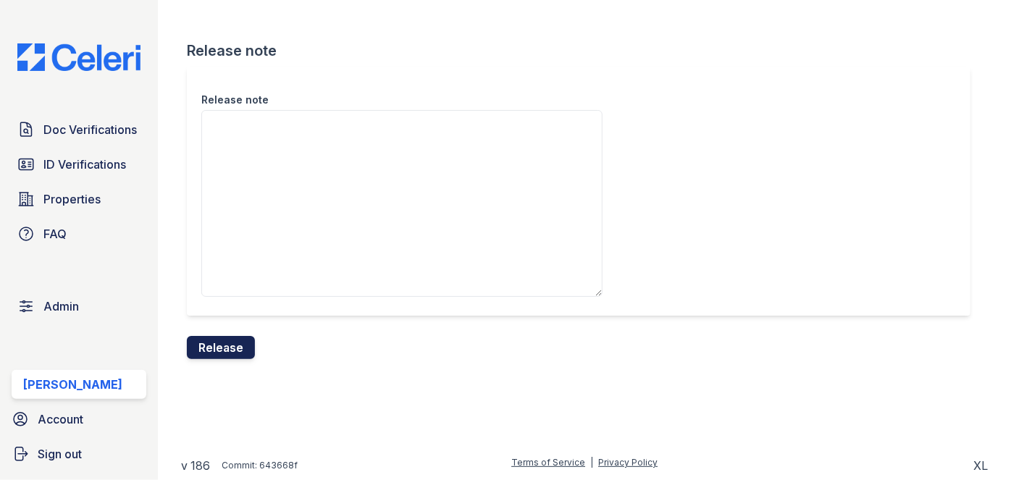
click at [221, 340] on button "Release" at bounding box center [221, 347] width 68 height 23
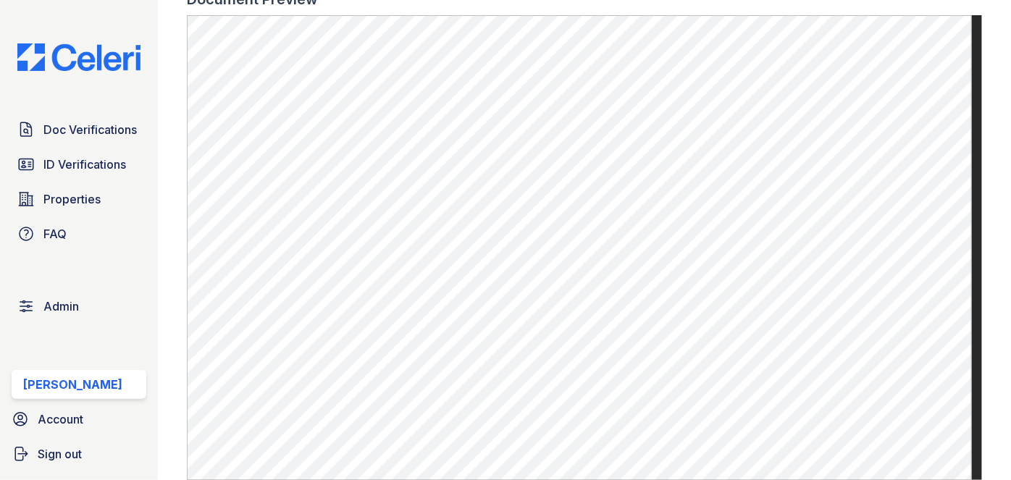
scroll to position [987, 0]
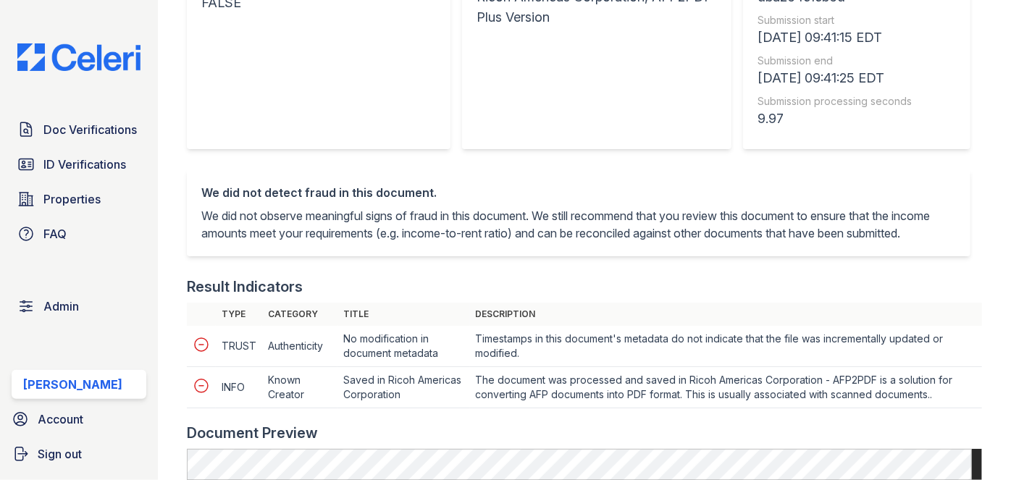
scroll to position [658, 0]
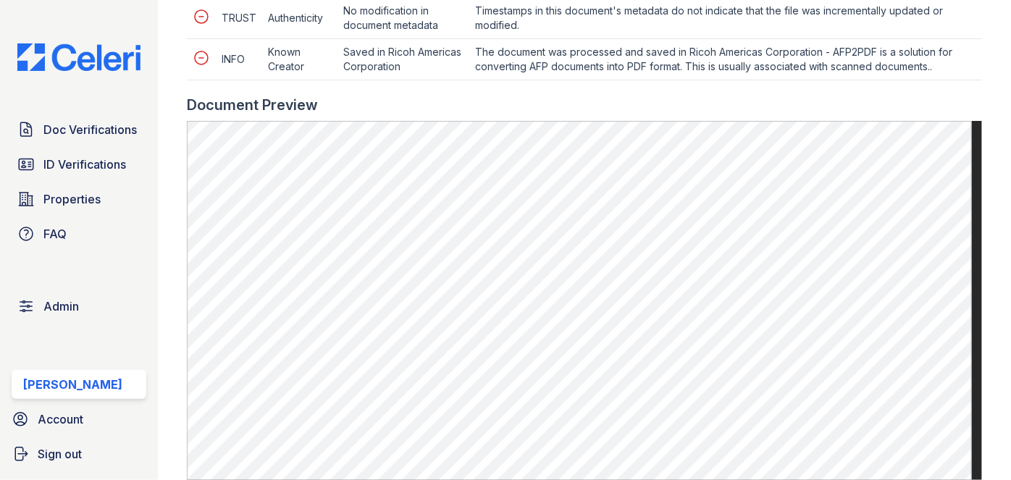
scroll to position [658, 0]
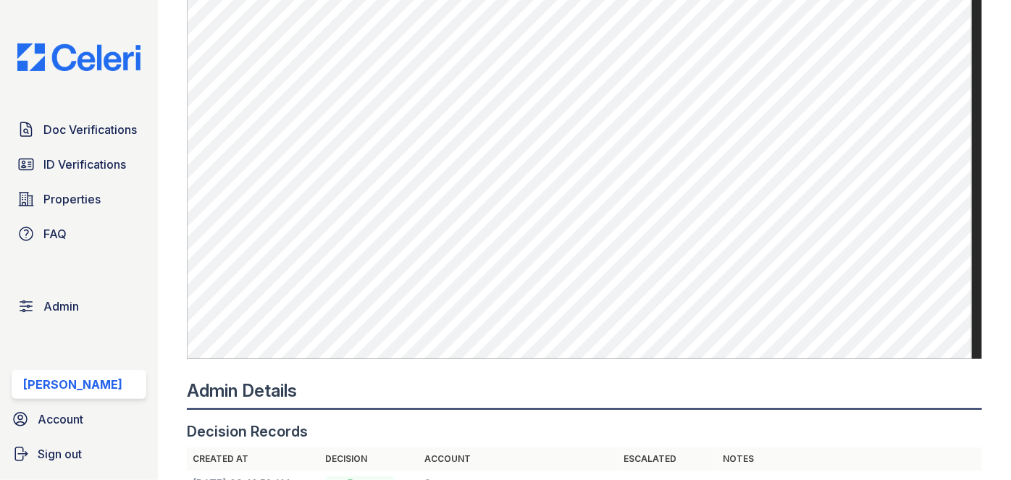
scroll to position [921, 0]
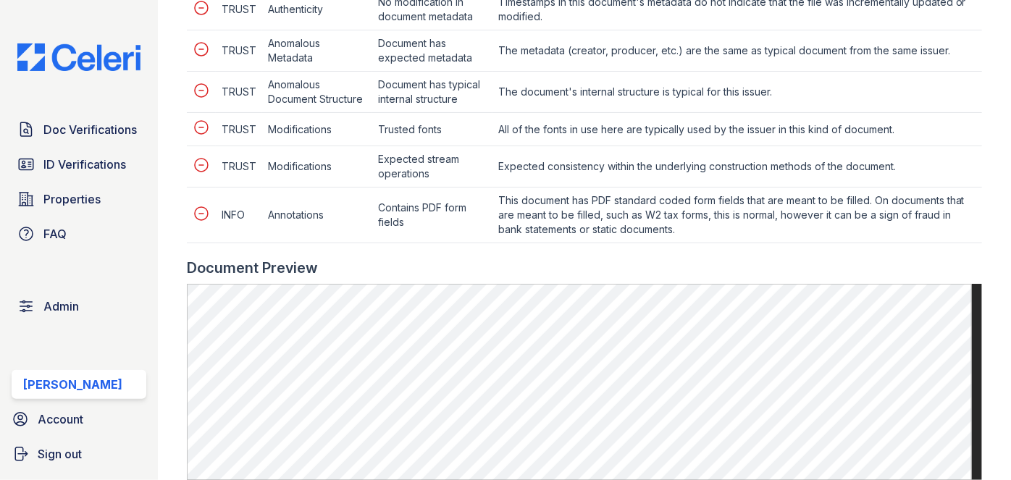
scroll to position [789, 0]
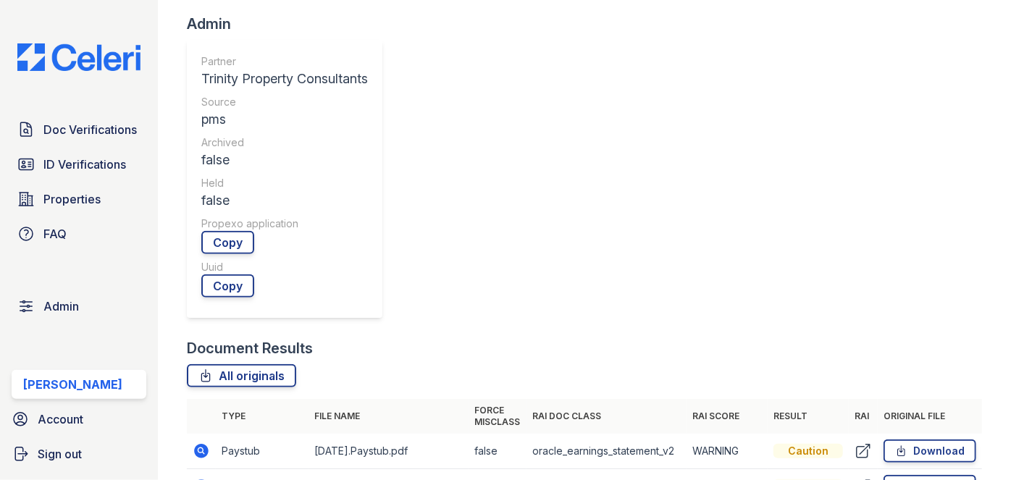
scroll to position [446, 0]
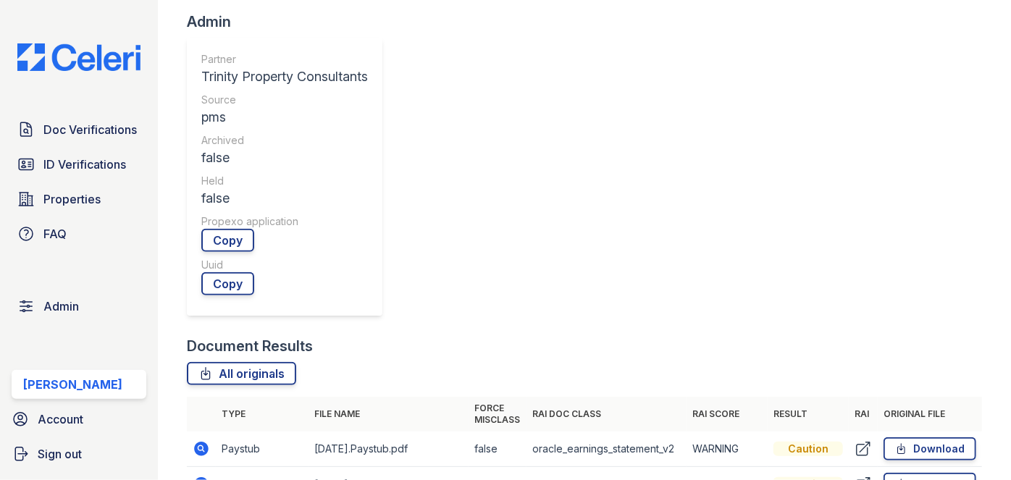
click at [198, 431] on td at bounding box center [201, 448] width 29 height 35
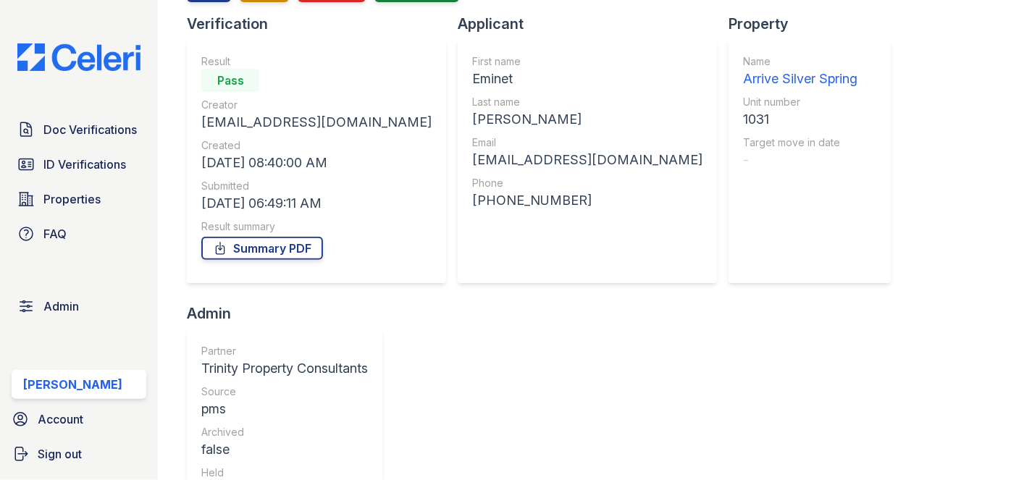
scroll to position [0, 0]
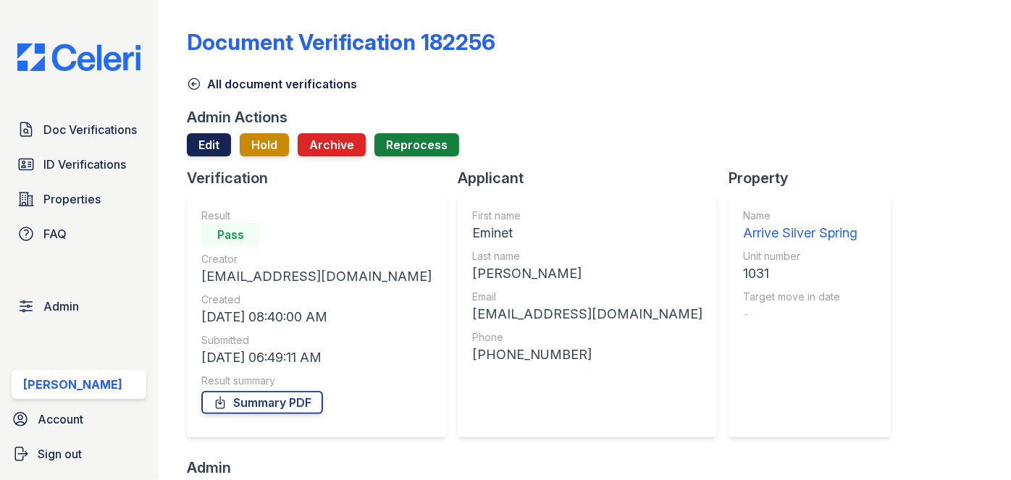
click at [196, 148] on link "Edit" at bounding box center [209, 144] width 44 height 23
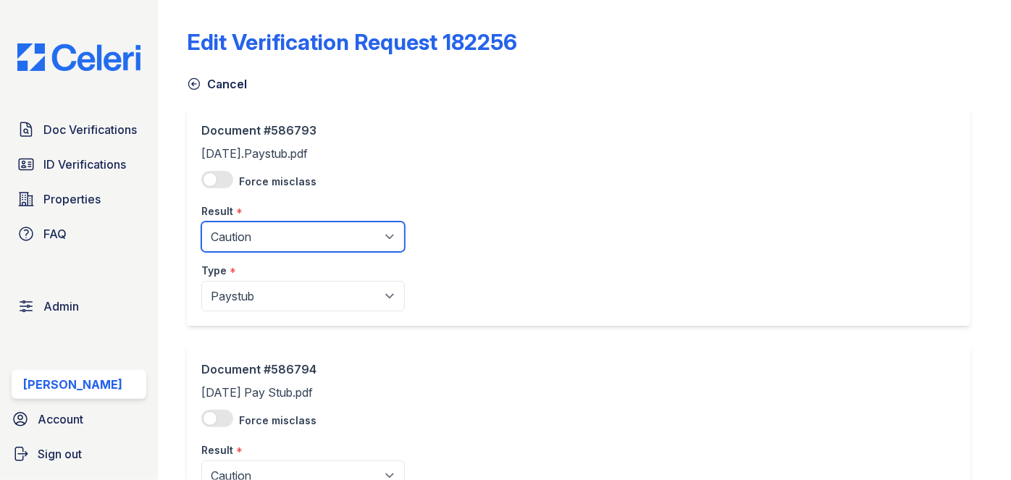
click at [217, 243] on select "Pending Sent Started Processing Pass Fail Caution Error N/A" at bounding box center [302, 237] width 203 height 30
select select "pass"
click at [201, 222] on select "Pending Sent Started Processing Pass Fail Caution Error N/A" at bounding box center [302, 237] width 203 height 30
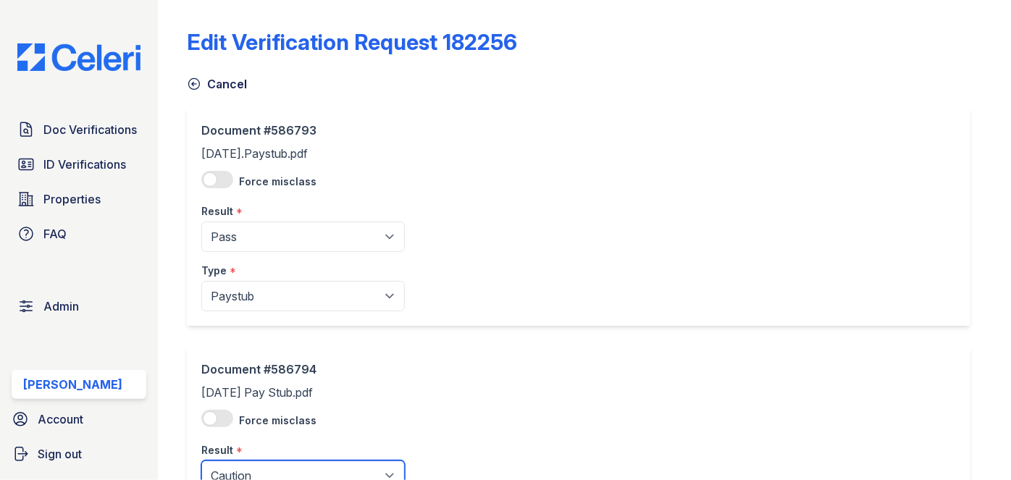
scroll to position [10, 0]
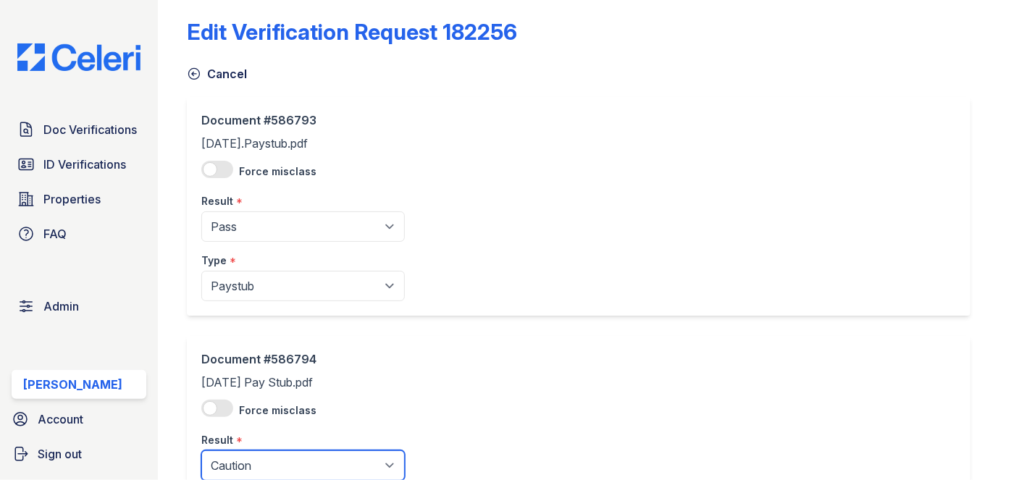
click at [249, 466] on select "Pending Sent Started Processing Pass Fail Caution Error N/A" at bounding box center [302, 465] width 203 height 30
select select "pass"
click at [201, 450] on select "Pending Sent Started Processing Pass Fail Caution Error N/A" at bounding box center [302, 465] width 203 height 30
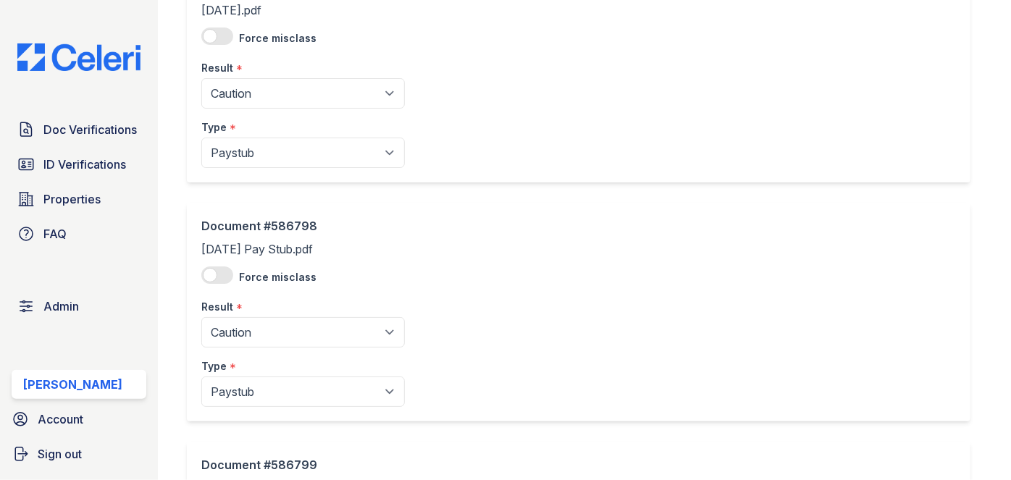
scroll to position [1108, 0]
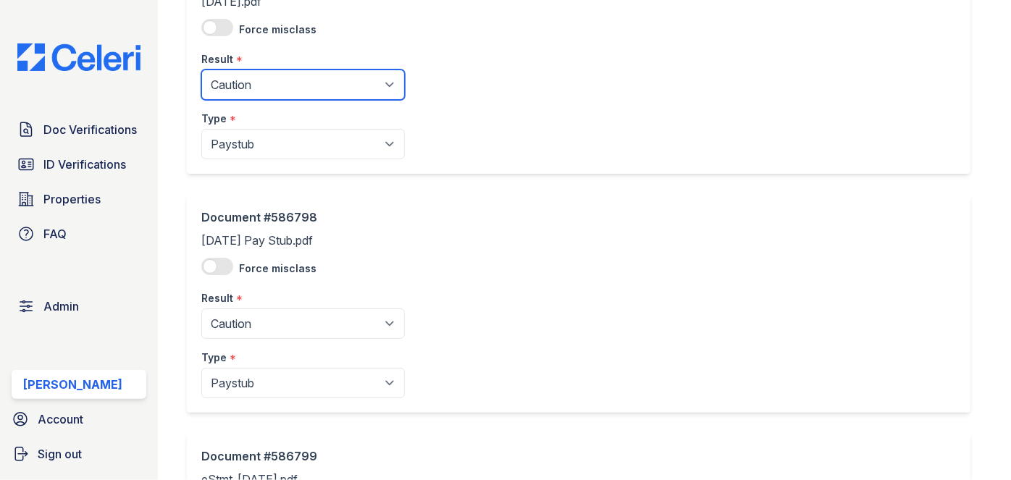
click at [256, 79] on select "Pending Sent Started Processing Pass Fail Caution Error N/A" at bounding box center [302, 84] width 203 height 30
select select "pass"
click at [201, 69] on select "Pending Sent Started Processing Pass Fail Caution Error N/A" at bounding box center [302, 84] width 203 height 30
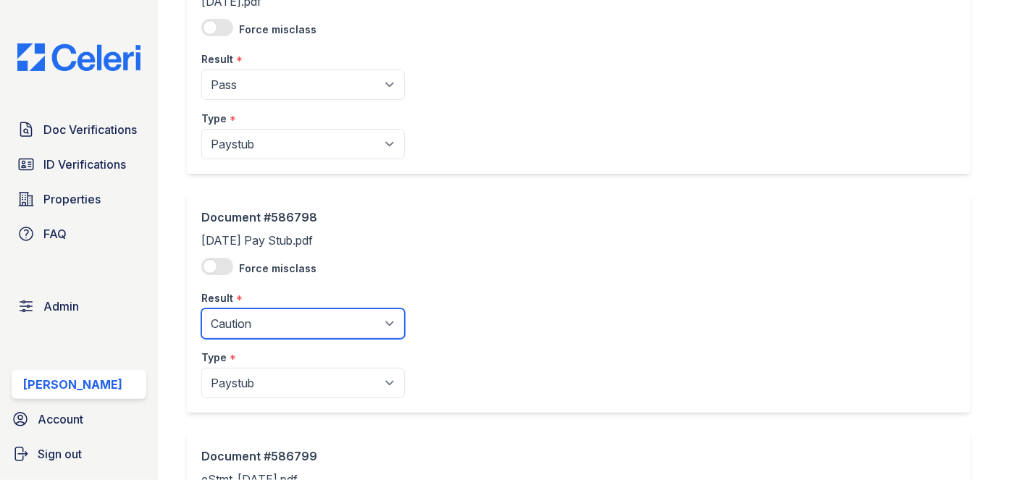
click at [209, 317] on select "Pending Sent Started Processing Pass Fail Caution Error N/A" at bounding box center [302, 323] width 203 height 30
select select "pass"
click at [201, 308] on select "Pending Sent Started Processing Pass Fail Caution Error N/A" at bounding box center [302, 323] width 203 height 30
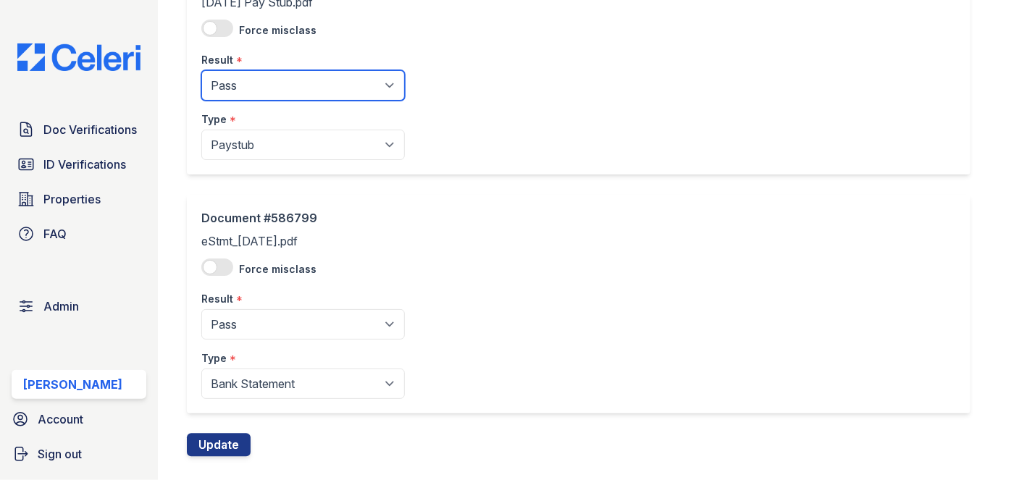
scroll to position [1368, 0]
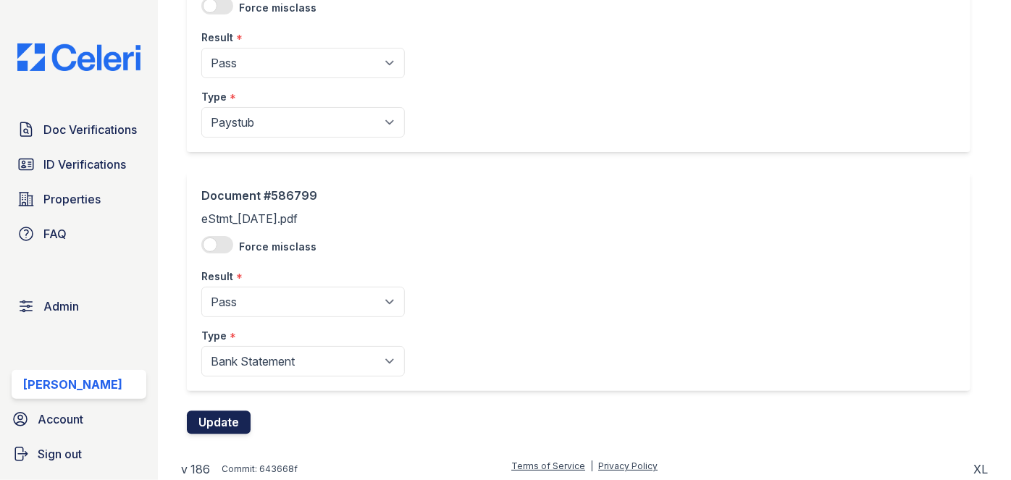
click at [207, 416] on button "Update" at bounding box center [219, 422] width 64 height 23
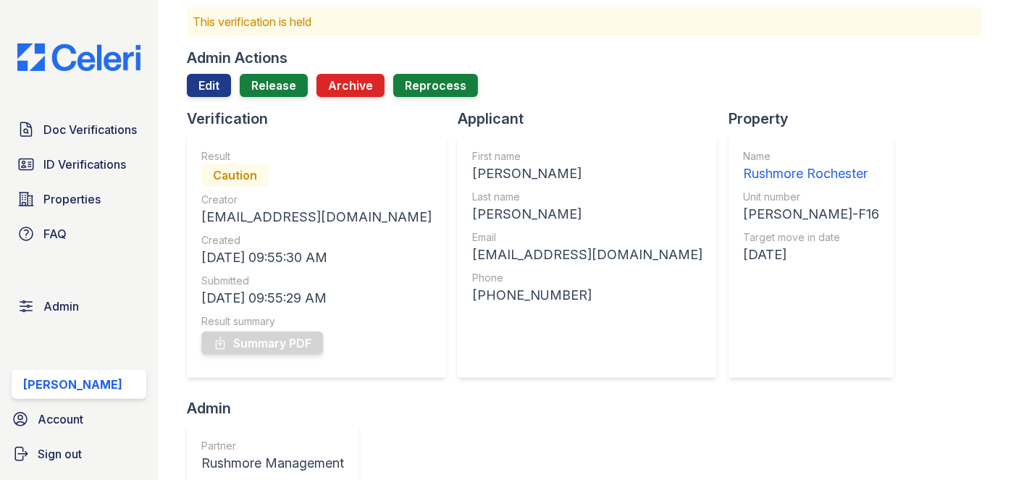
scroll to position [32, 0]
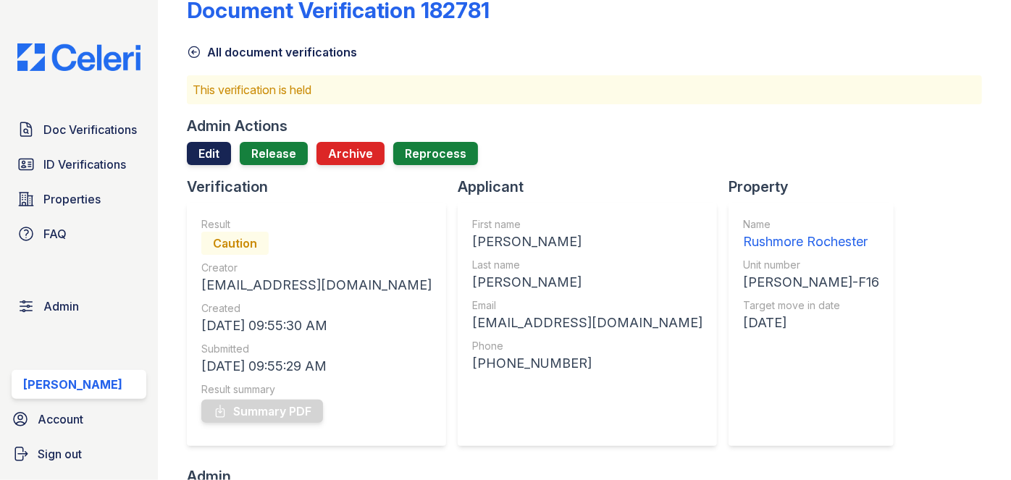
click at [201, 159] on link "Edit" at bounding box center [209, 153] width 44 height 23
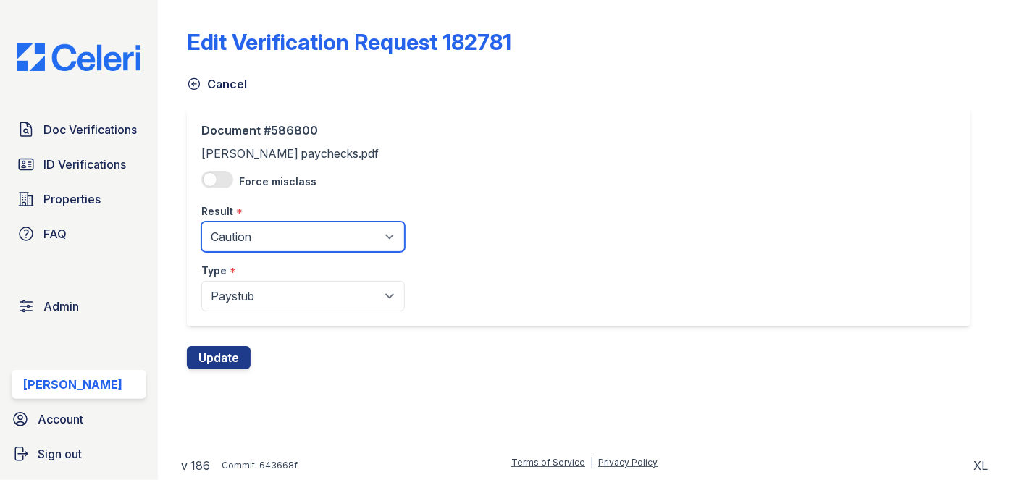
click at [243, 237] on select "Pending Sent Started Processing Pass Fail Caution Error N/A" at bounding box center [302, 237] width 203 height 30
select select "fail"
click at [201, 222] on select "Pending Sent Started Processing Pass Fail Caution Error N/A" at bounding box center [302, 237] width 203 height 30
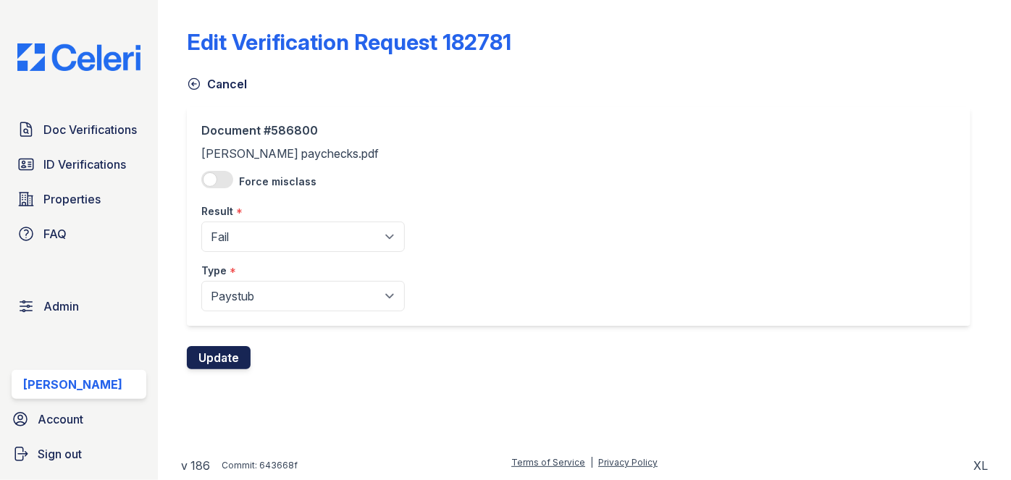
click at [226, 358] on button "Update" at bounding box center [219, 357] width 64 height 23
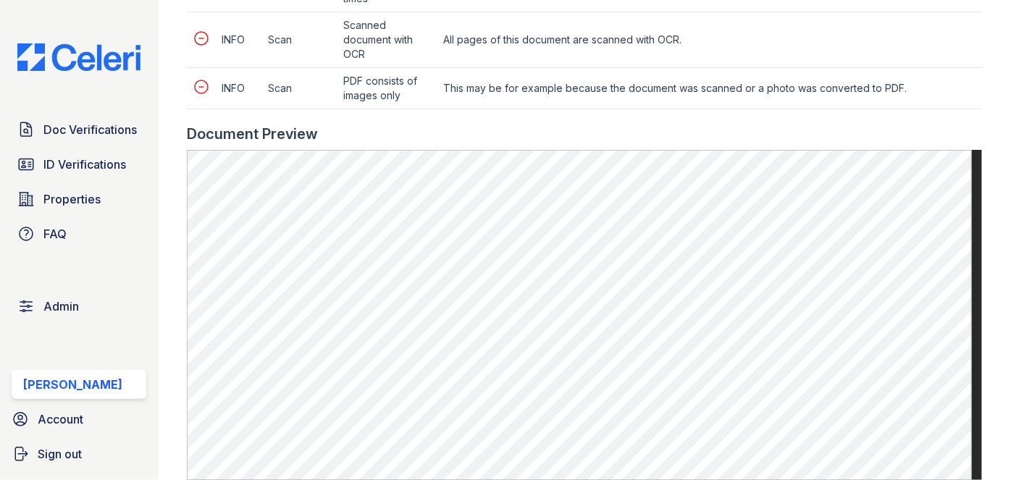
scroll to position [846, 0]
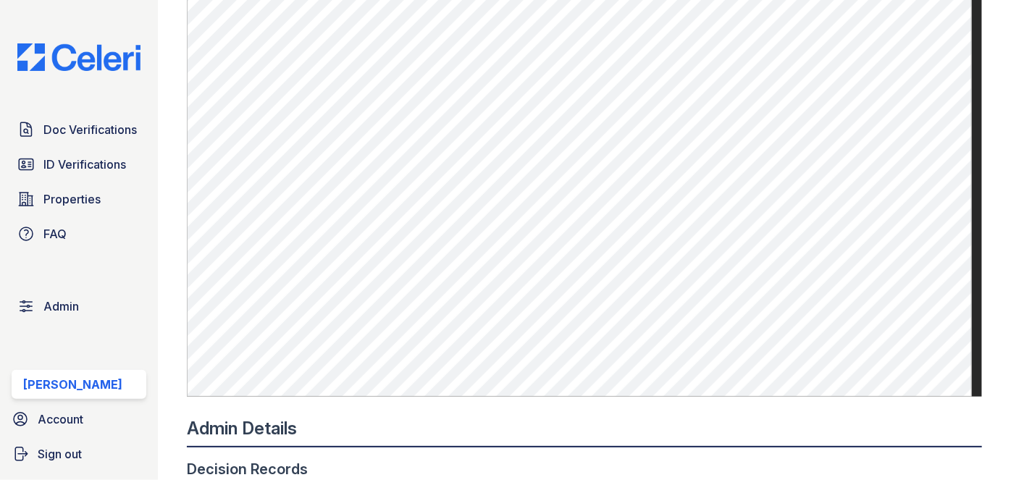
scroll to position [1026, 0]
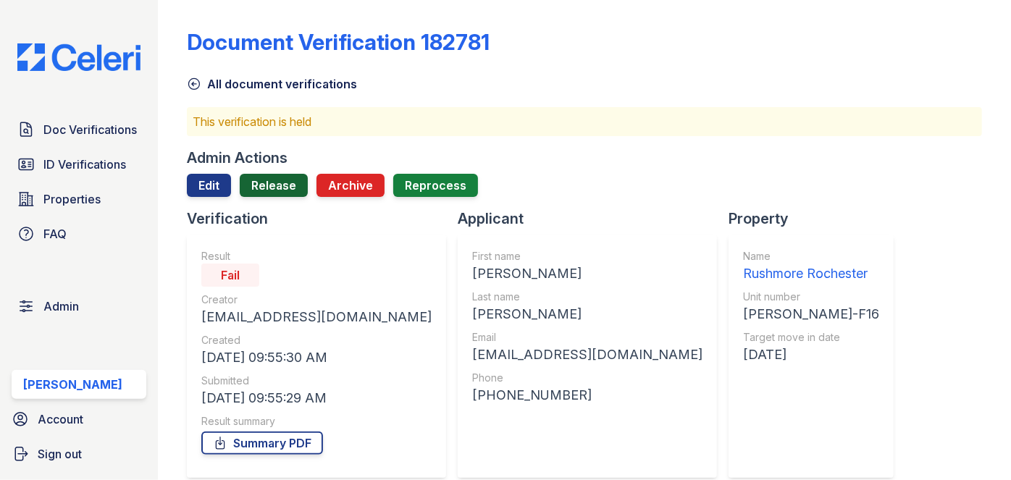
click at [277, 179] on link "Release" at bounding box center [274, 185] width 68 height 23
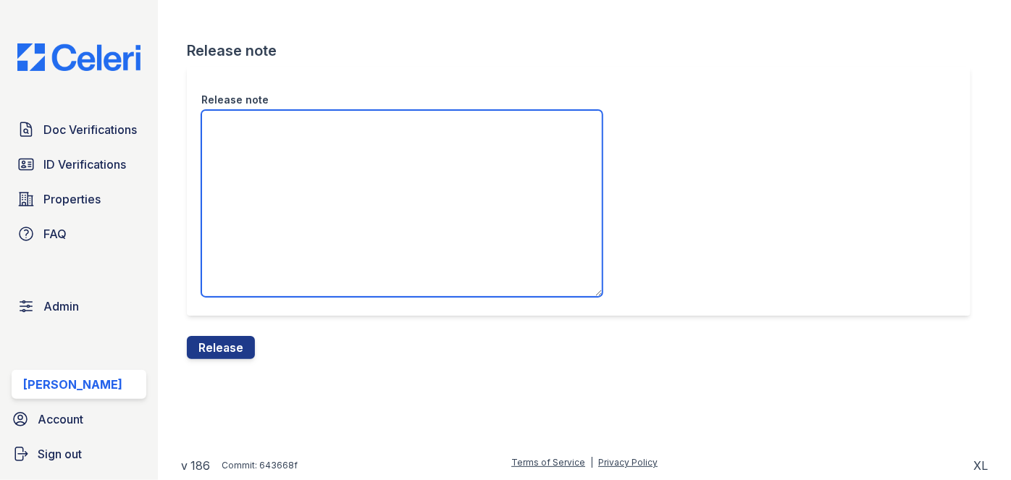
click at [277, 179] on textarea "Release note" at bounding box center [401, 203] width 401 height 187
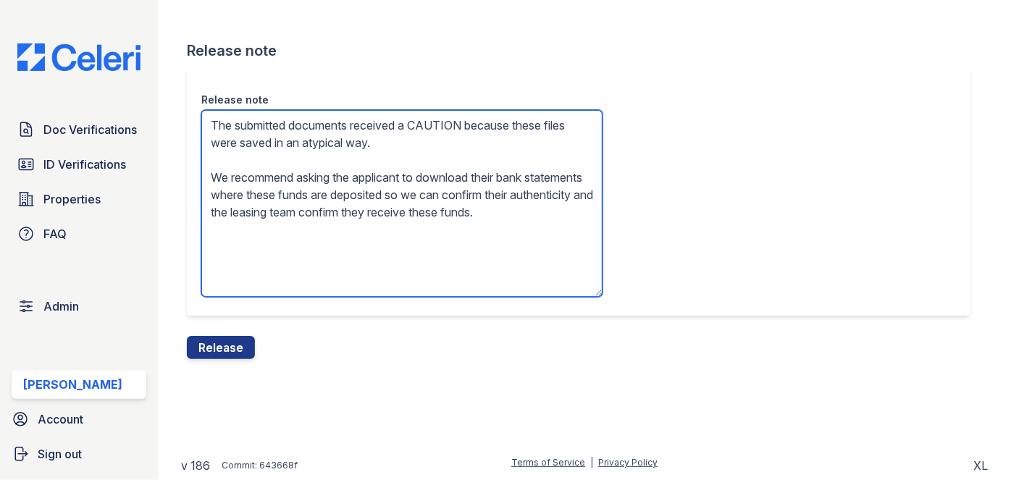
click at [421, 130] on textarea "The submitted documents received a CAUTION because these files were saved in an…" at bounding box center [401, 203] width 401 height 187
type textarea "The submitted documents received a FAIL because these files were saved in an at…"
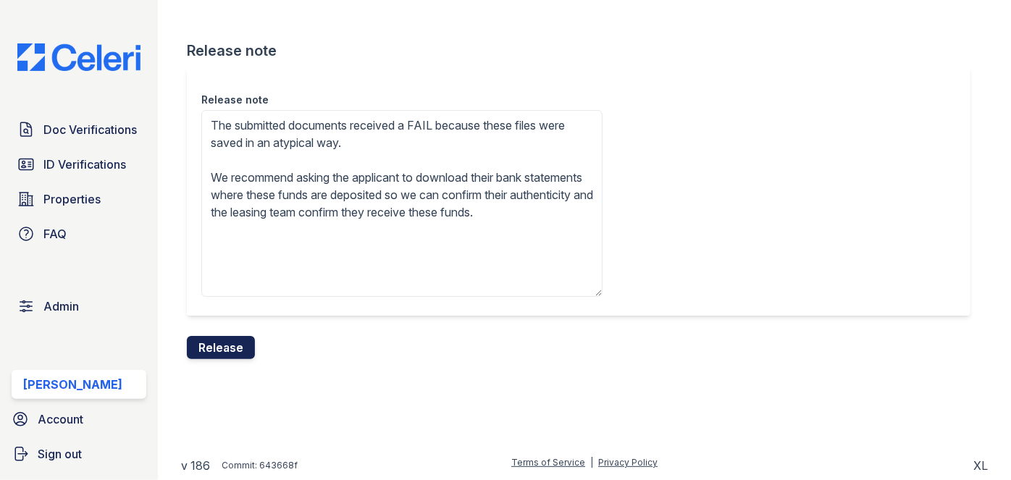
click at [237, 342] on button "Release" at bounding box center [221, 347] width 68 height 23
